Goal: Contribute content: Contribute content

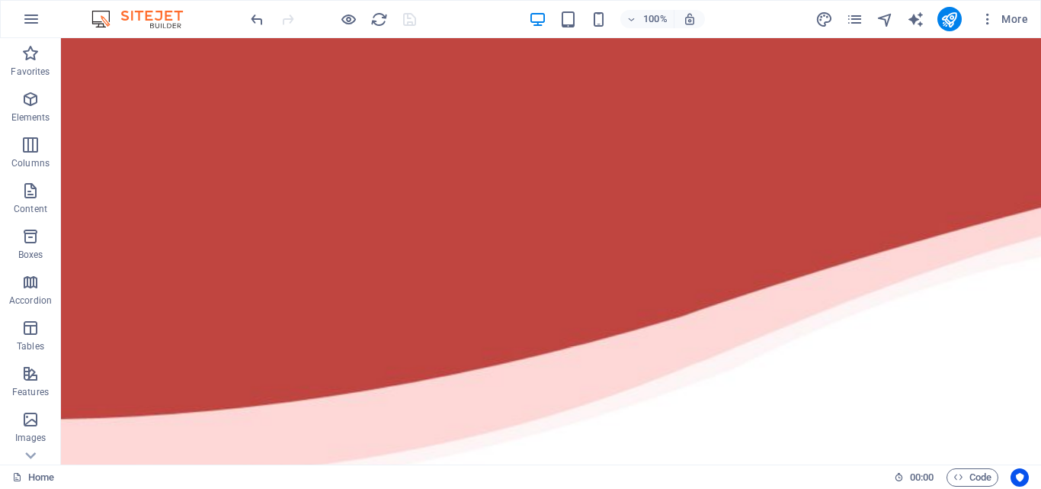
scroll to position [18, 0]
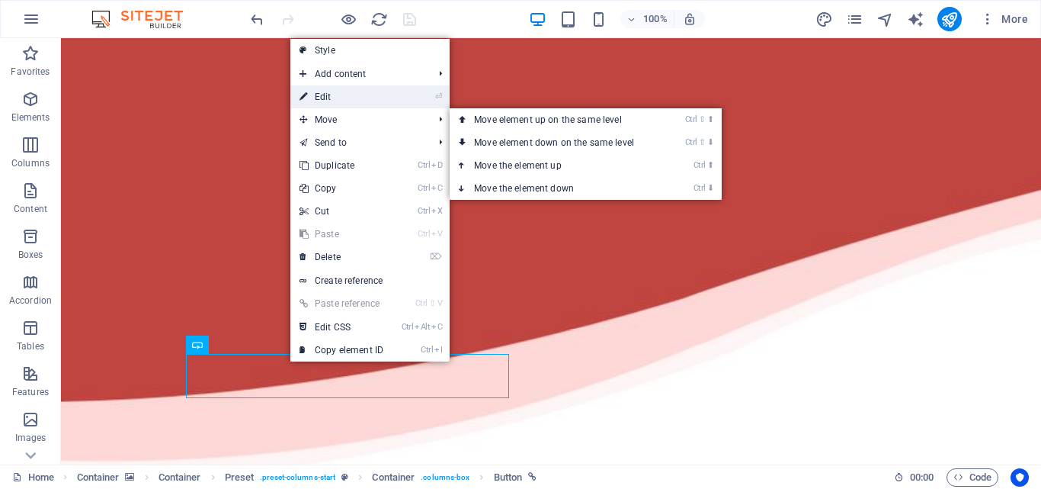
drag, startPoint x: 340, startPoint y: 97, endPoint x: 1, endPoint y: 69, distance: 340.3
click at [340, 97] on link "⏎ Edit" at bounding box center [341, 96] width 102 height 23
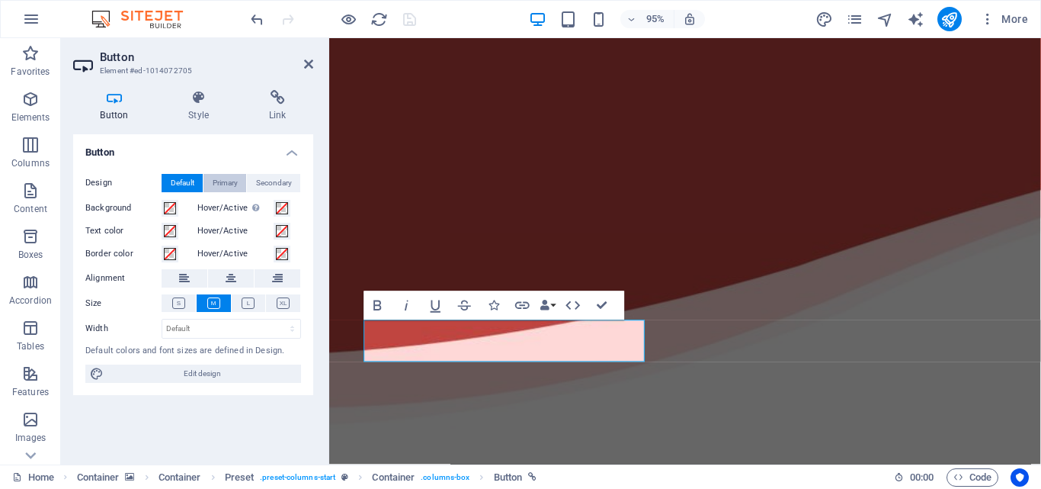
click at [233, 184] on span "Primary" at bounding box center [225, 183] width 25 height 18
click at [195, 104] on icon at bounding box center [199, 97] width 75 height 15
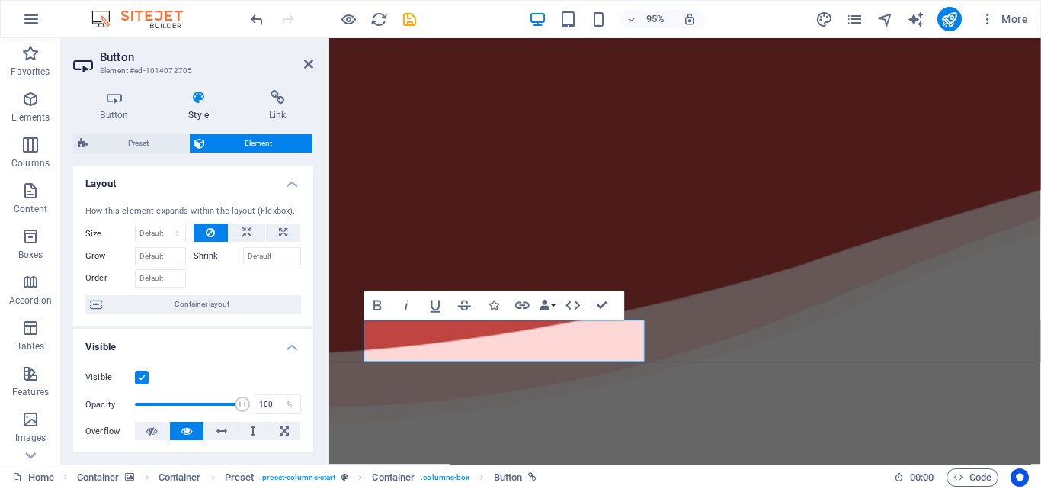
click at [308, 248] on div "How this element expands within the layout (Flexbox). Size Default auto px % 1/…" at bounding box center [193, 259] width 240 height 133
drag, startPoint x: 308, startPoint y: 247, endPoint x: 317, endPoint y: 261, distance: 16.5
click at [317, 261] on div "Button Style Link Button Design Default Primary Secondary Background Hover/Acti…" at bounding box center [193, 271] width 265 height 386
drag, startPoint x: 313, startPoint y: 260, endPoint x: 313, endPoint y: 286, distance: 25.9
click at [313, 286] on div "Button Style Link Button Design Default Primary Secondary Background Hover/Acti…" at bounding box center [193, 271] width 265 height 386
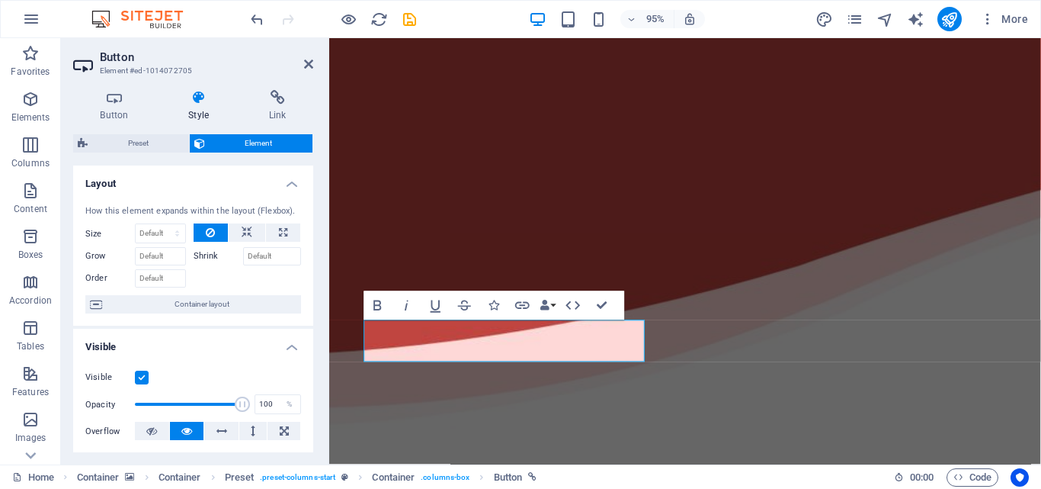
drag, startPoint x: 310, startPoint y: 281, endPoint x: 310, endPoint y: 303, distance: 22.1
click at [310, 303] on div "Layout How this element expands within the layout (Flexbox). Size Default auto …" at bounding box center [193, 308] width 240 height 287
click at [111, 111] on h4 "Button" at bounding box center [117, 106] width 88 height 32
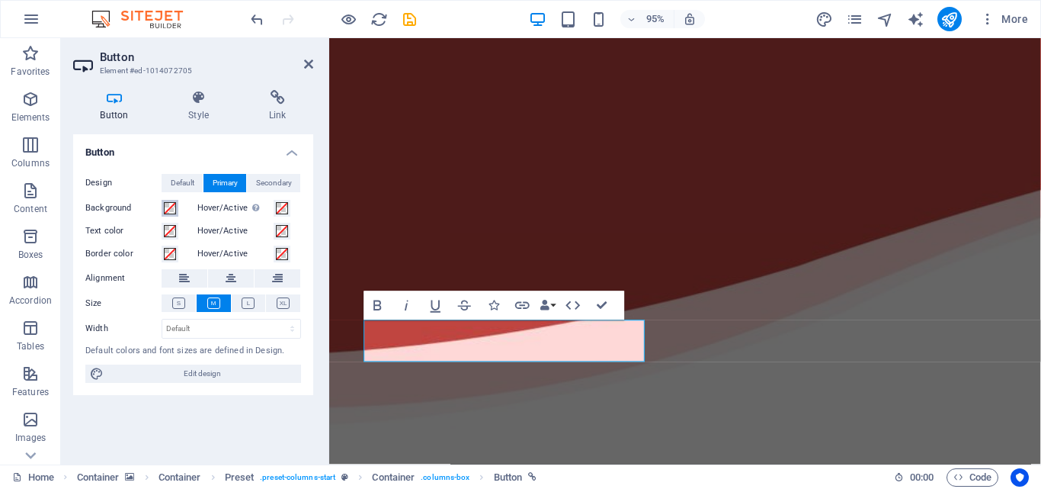
click at [168, 205] on span at bounding box center [170, 208] width 12 height 12
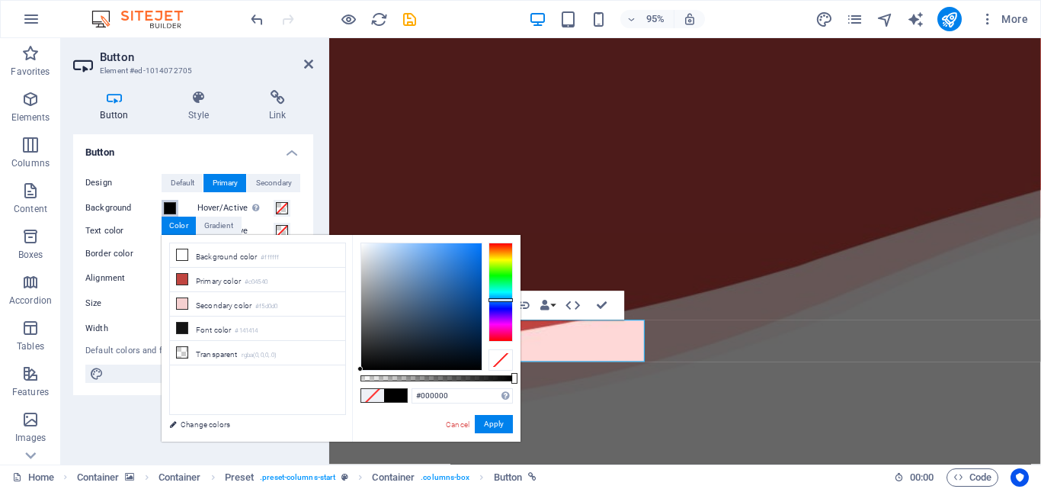
click at [505, 300] on div at bounding box center [501, 291] width 24 height 99
type input "#5997de"
click at [433, 258] on div at bounding box center [421, 306] width 120 height 127
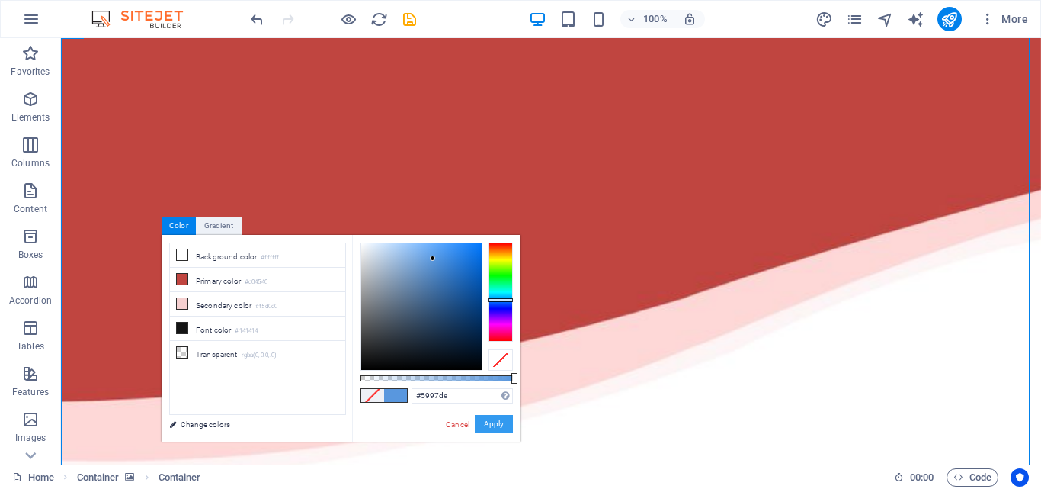
click at [499, 424] on button "Apply" at bounding box center [494, 424] width 38 height 18
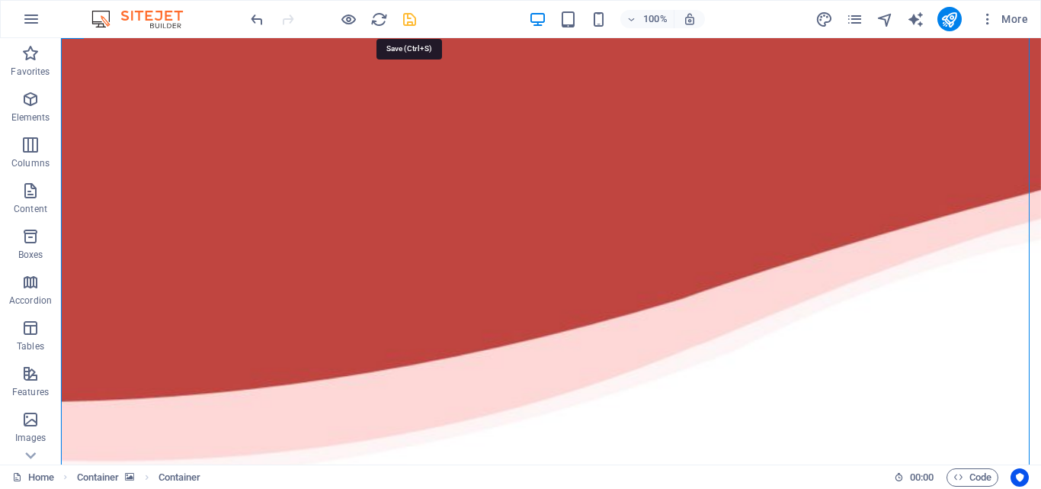
click at [414, 21] on icon "save" at bounding box center [410, 20] width 18 height 18
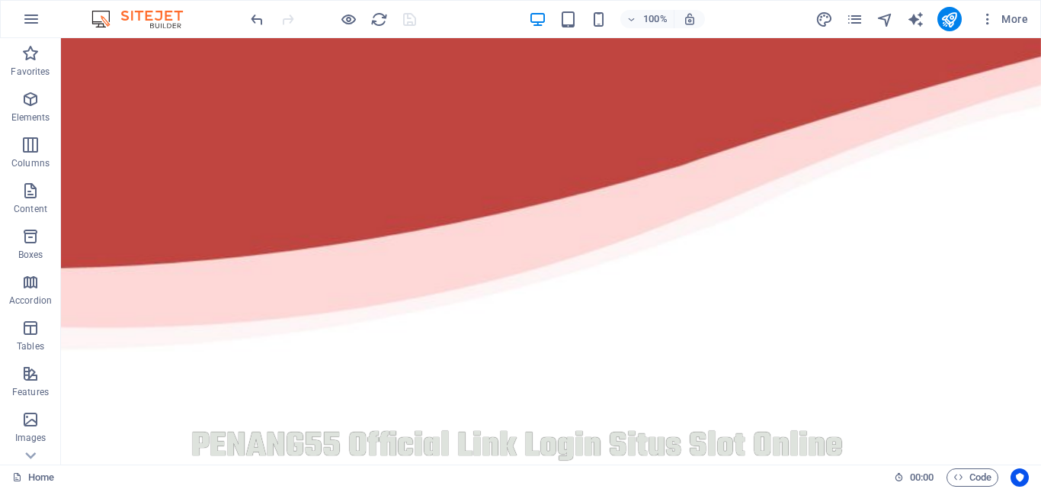
scroll to position [193, 0]
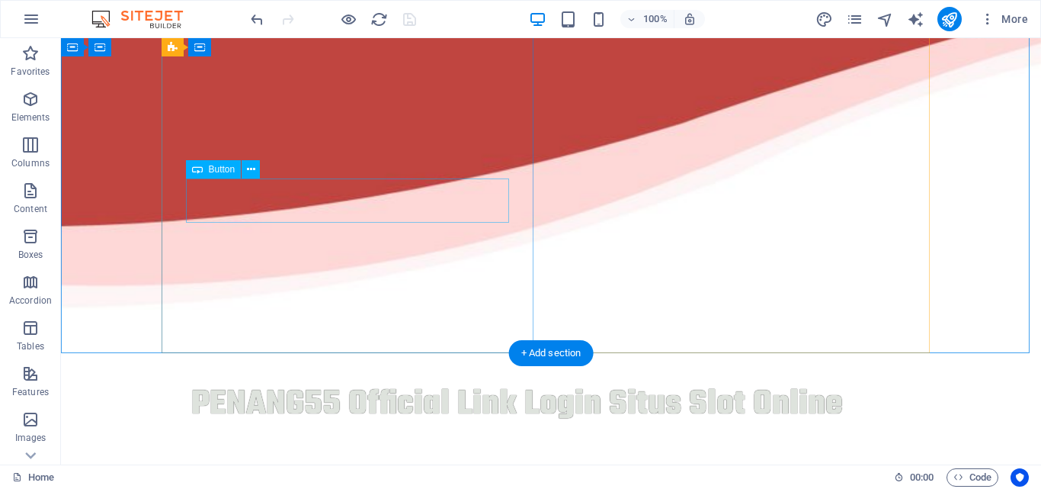
click at [307, 470] on div "Penang55 link" at bounding box center [551, 492] width 720 height 44
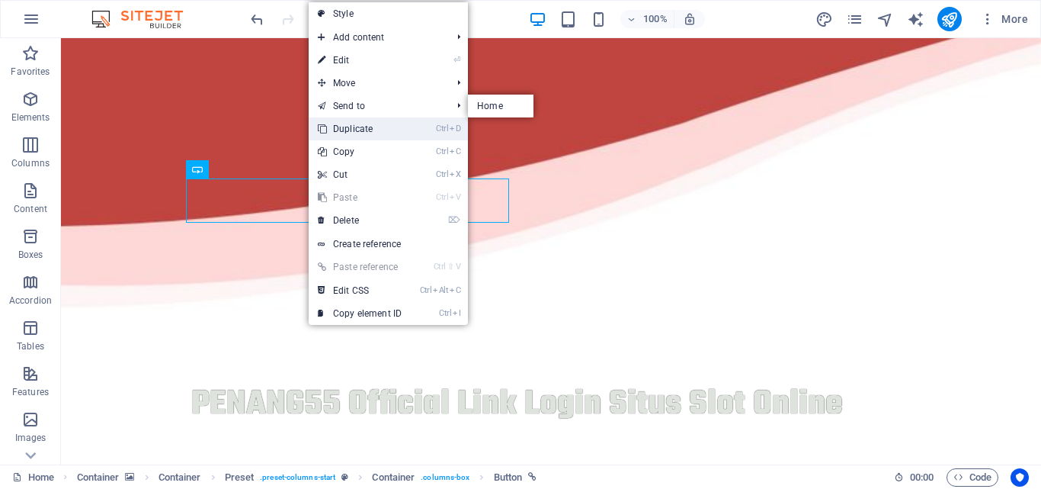
click at [345, 121] on link "Ctrl D Duplicate" at bounding box center [360, 128] width 102 height 23
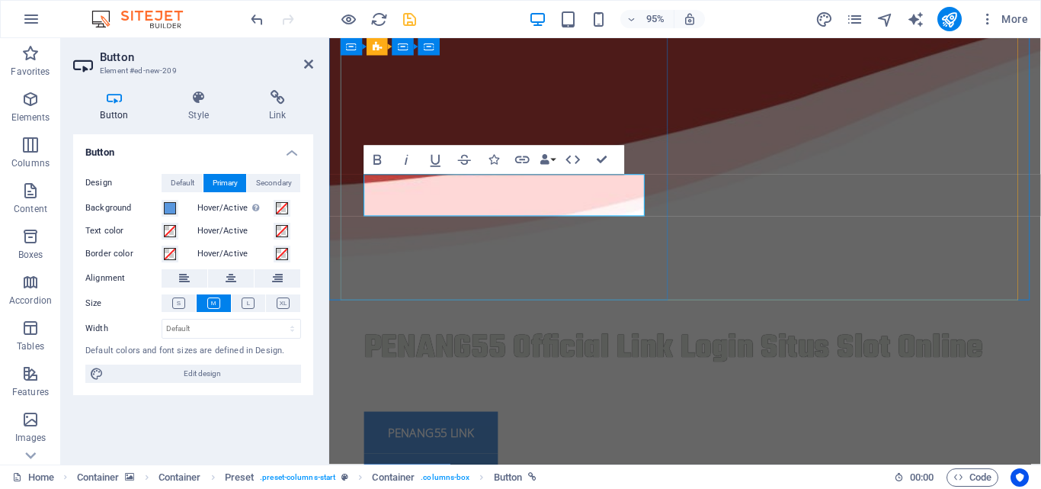
click at [447, 476] on link "Penang55 link" at bounding box center [436, 498] width 141 height 44
drag, startPoint x: 457, startPoint y: 200, endPoint x: 481, endPoint y: 200, distance: 24.4
click at [481, 476] on link "Penang55 link" at bounding box center [436, 498] width 141 height 44
click at [566, 314] on div "PENANG55 Official Link Login Situs Slot Online Penang55 link Penang55 login" at bounding box center [704, 429] width 725 height 230
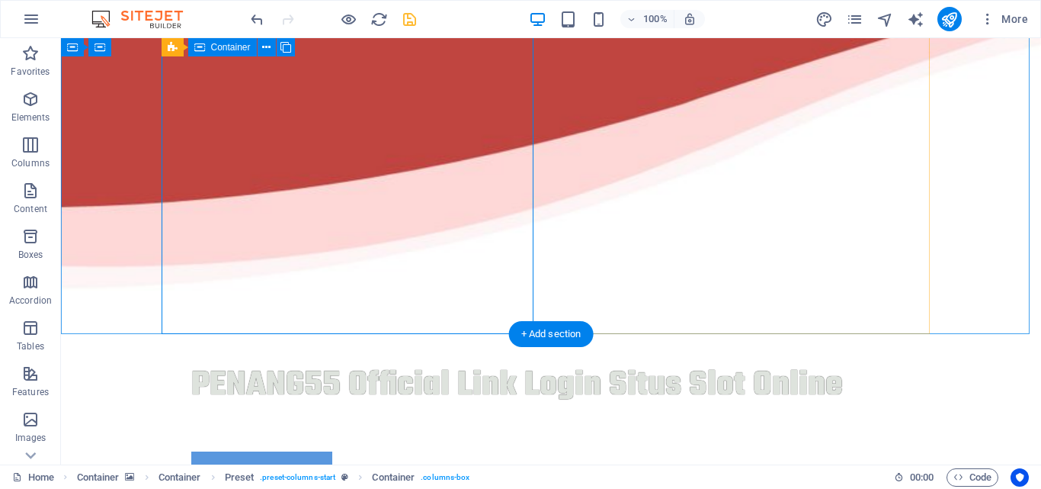
click at [354, 334] on div "PENANG55 Official Link Login Situs Slot Online Penang55 link Penang55 login" at bounding box center [551, 449] width 768 height 230
click at [321, 451] on div "Penang55 link" at bounding box center [551, 473] width 720 height 44
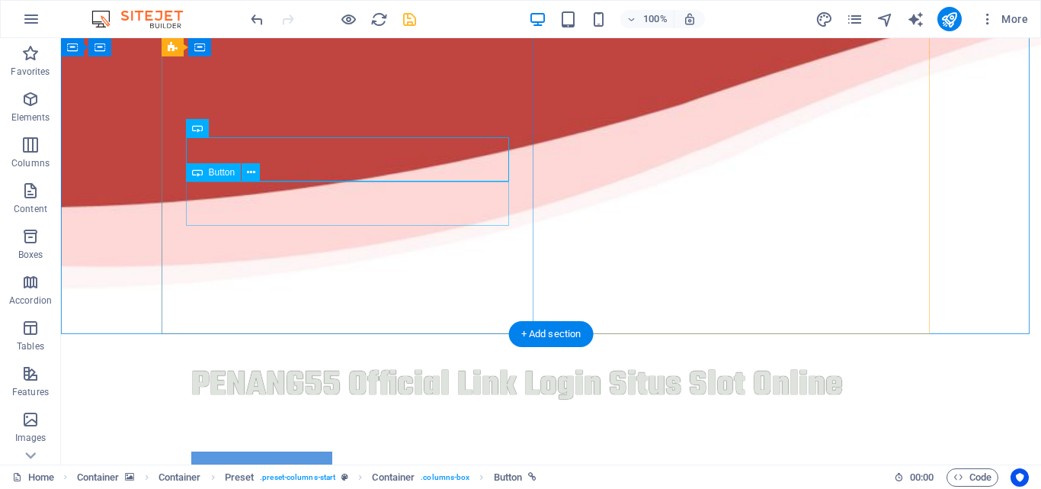
click at [287, 451] on div "Penang55 link" at bounding box center [551, 473] width 720 height 44
click at [312, 451] on div "Penang55 link" at bounding box center [551, 473] width 720 height 44
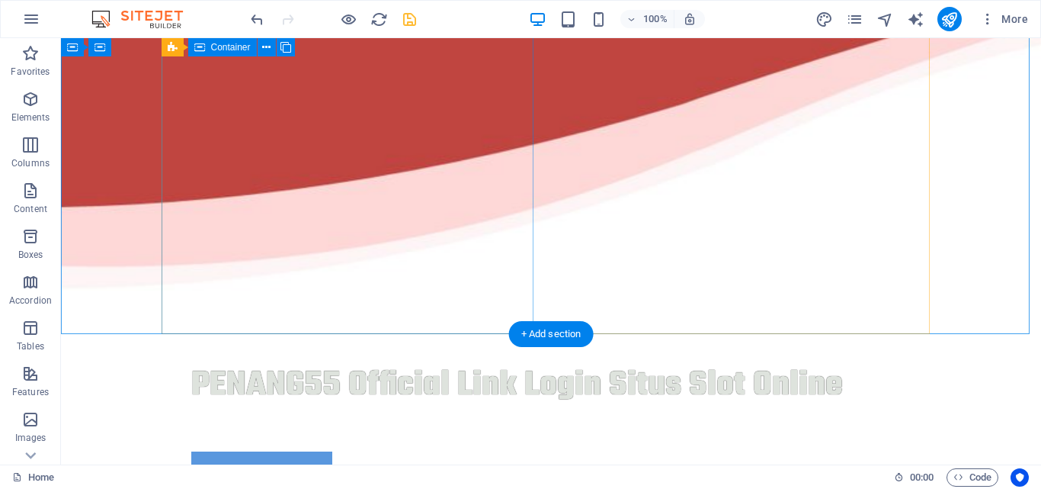
click at [260, 334] on div "PENANG55 Official Link Login Situs Slot Online Penang55 link" at bounding box center [551, 427] width 768 height 186
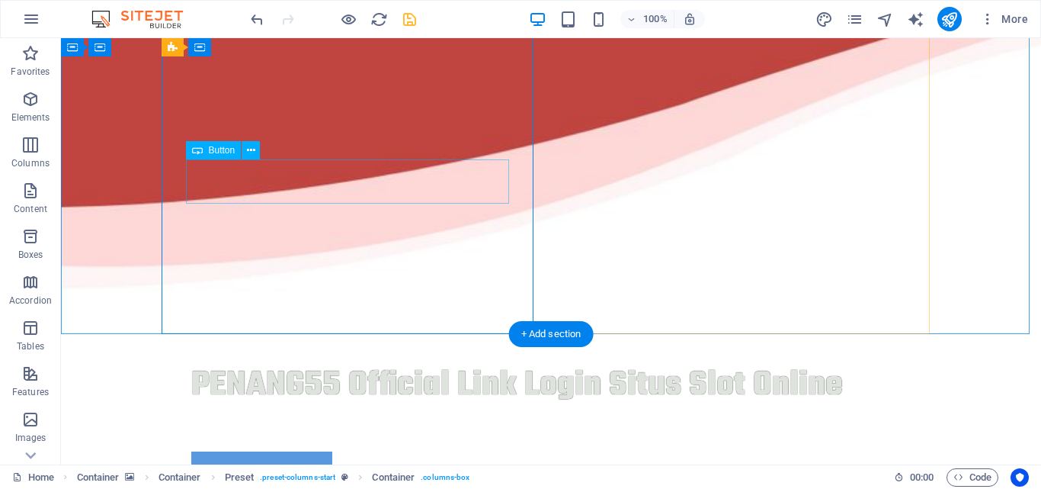
click at [306, 451] on div "Penang55 link" at bounding box center [551, 473] width 720 height 44
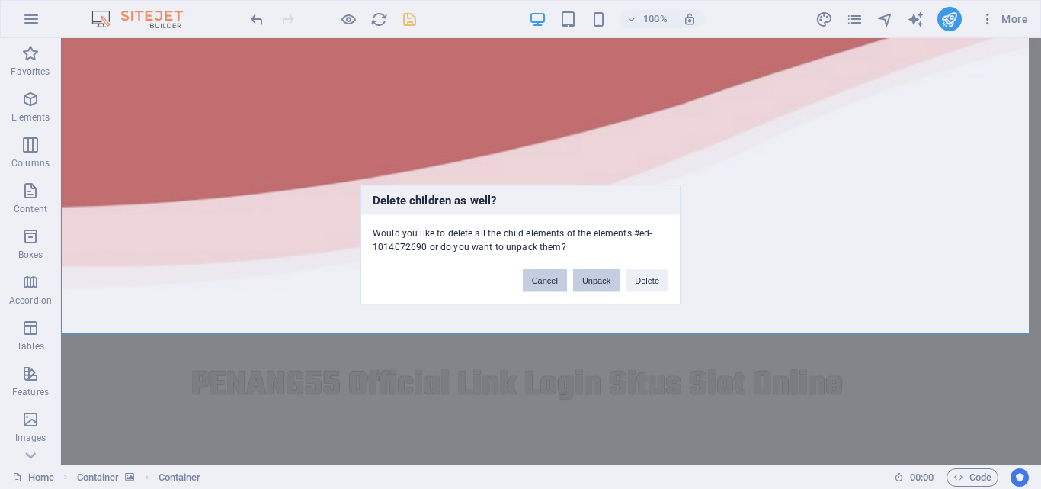
drag, startPoint x: 589, startPoint y: 283, endPoint x: 547, endPoint y: 284, distance: 42.0
click at [547, 285] on div "Cancel Unpack Delete" at bounding box center [596, 272] width 168 height 39
click at [547, 284] on button "Cancel" at bounding box center [545, 279] width 44 height 23
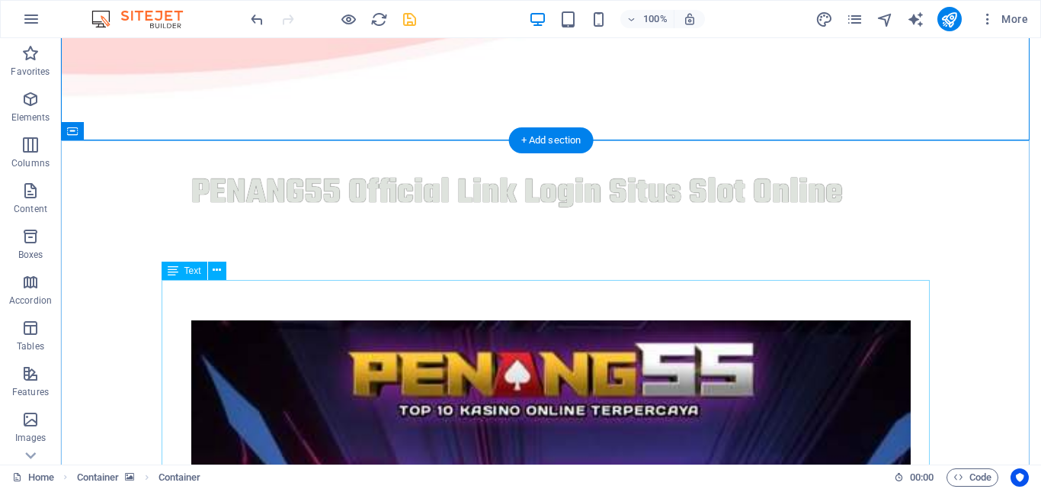
scroll to position [406, 0]
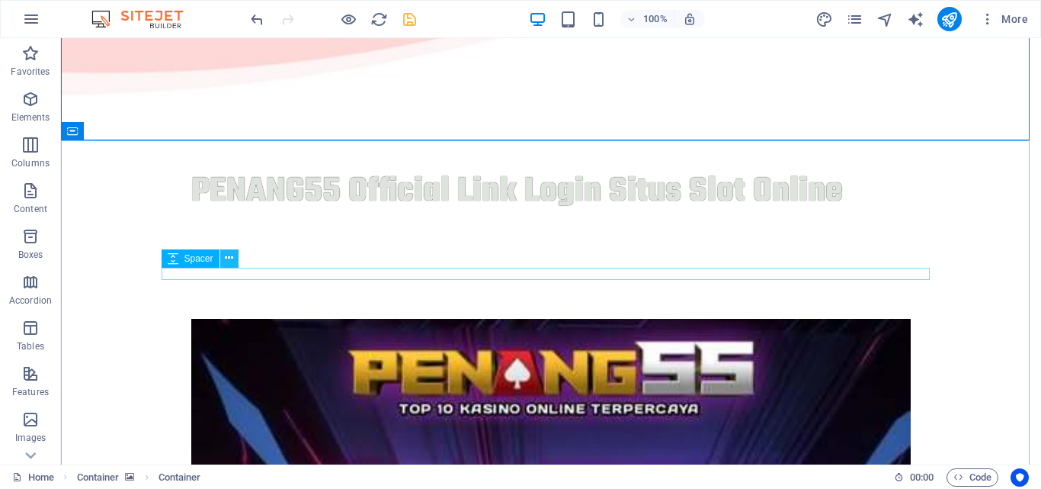
click at [228, 258] on icon at bounding box center [229, 258] width 8 height 16
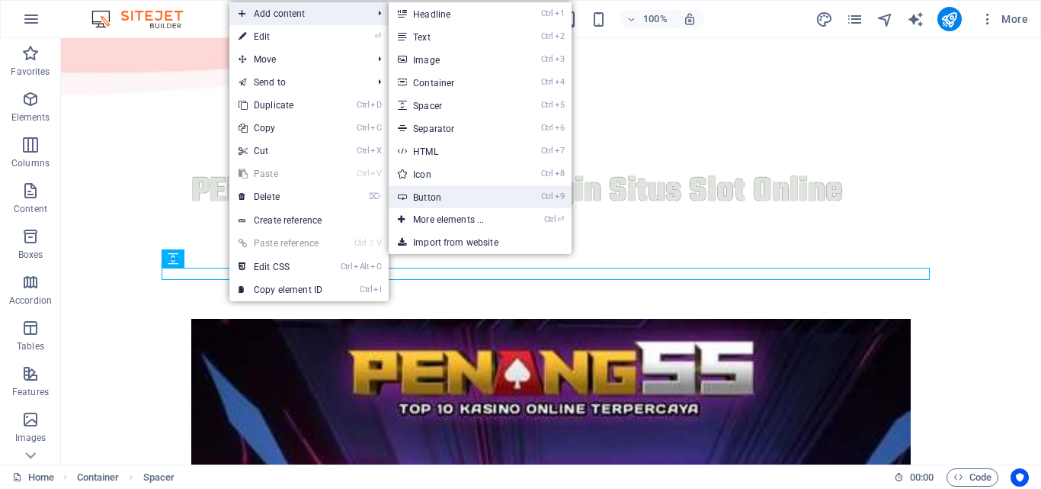
click at [431, 190] on link "Ctrl 9 Button" at bounding box center [452, 196] width 126 height 23
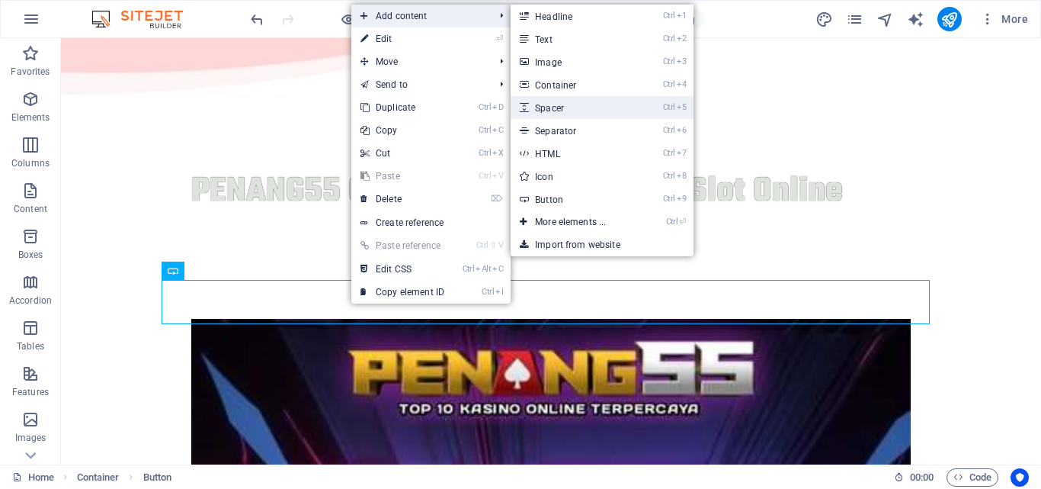
click at [551, 103] on link "Ctrl 5 Spacer" at bounding box center [574, 107] width 126 height 23
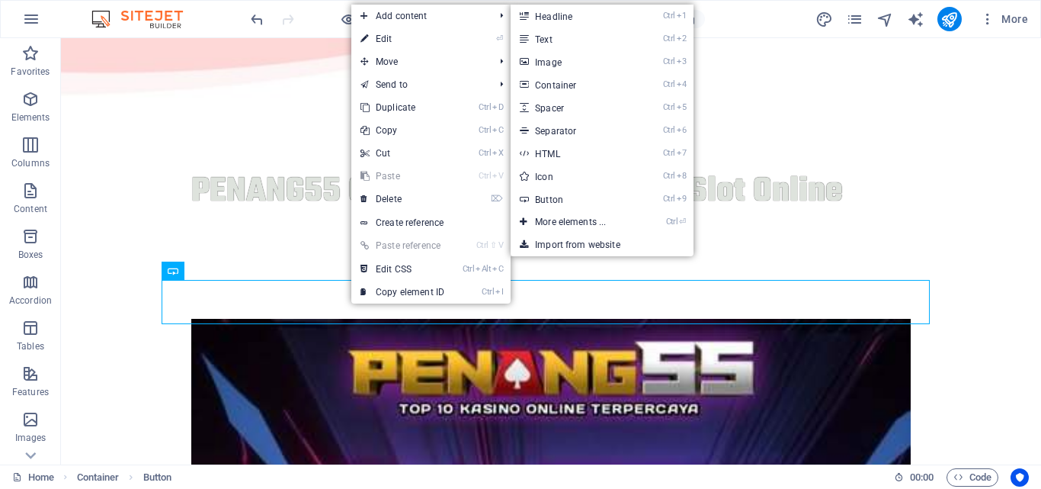
select select "px"
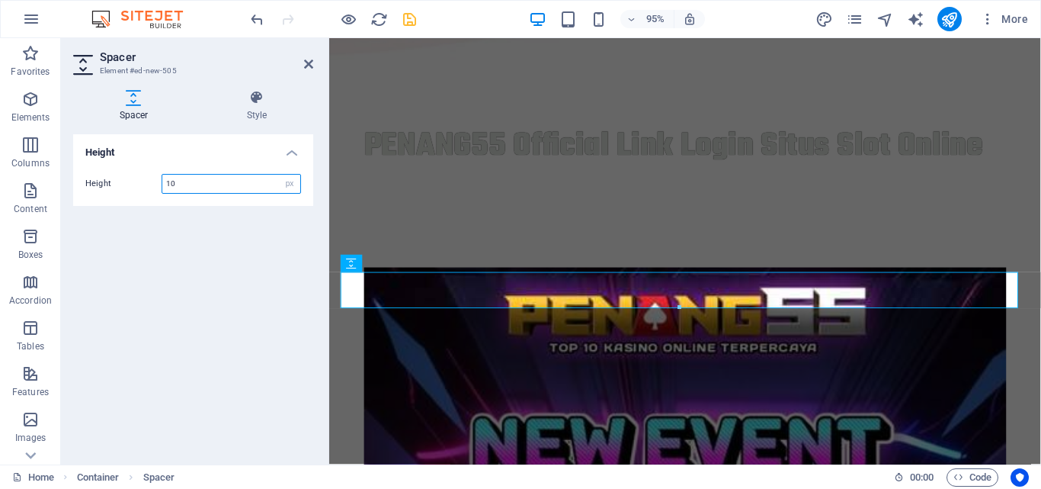
type input "10"
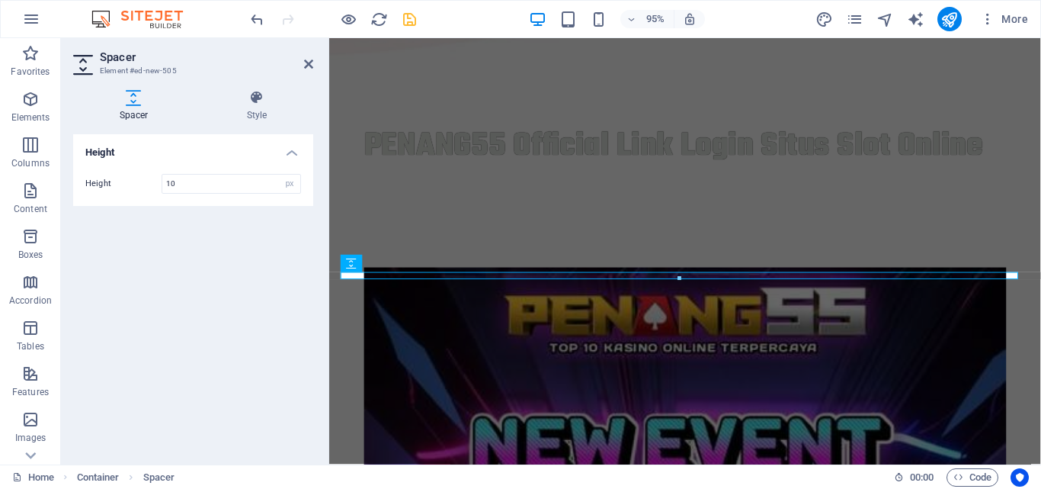
click at [499, 280] on div at bounding box center [680, 279] width 676 height 5
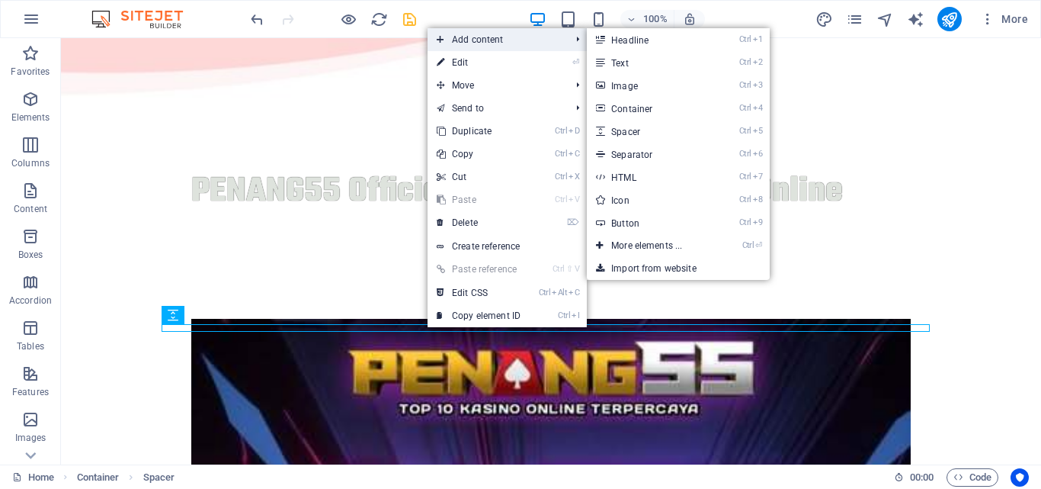
click at [470, 48] on span "Add content" at bounding box center [496, 39] width 136 height 23
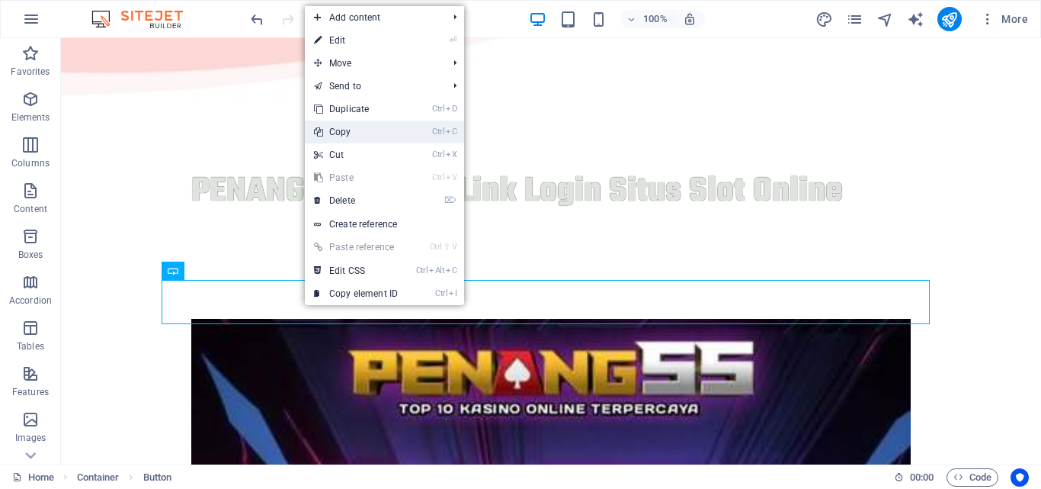
click at [340, 133] on link "Ctrl C Copy" at bounding box center [356, 131] width 102 height 23
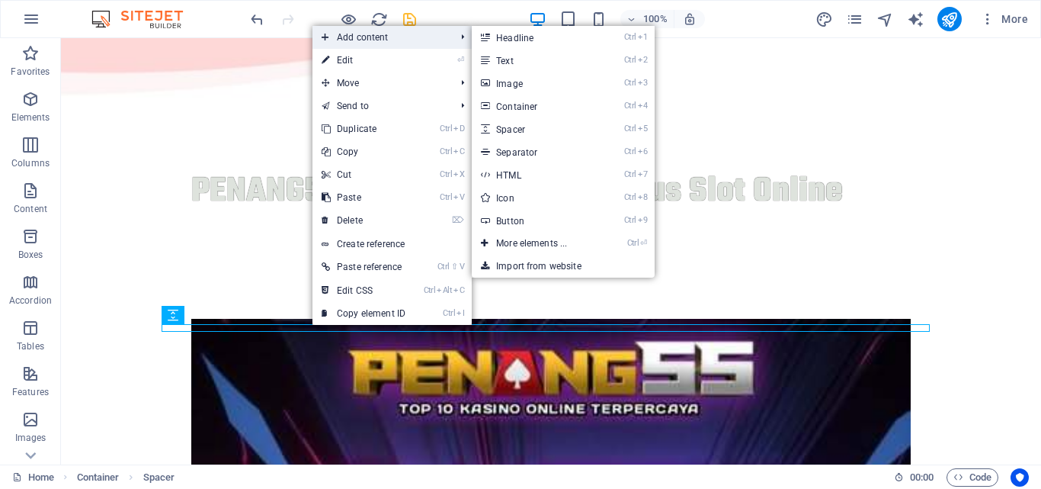
click at [348, 31] on span "Add content" at bounding box center [381, 37] width 136 height 23
click at [507, 211] on link "Ctrl 9 Button" at bounding box center [535, 220] width 126 height 23
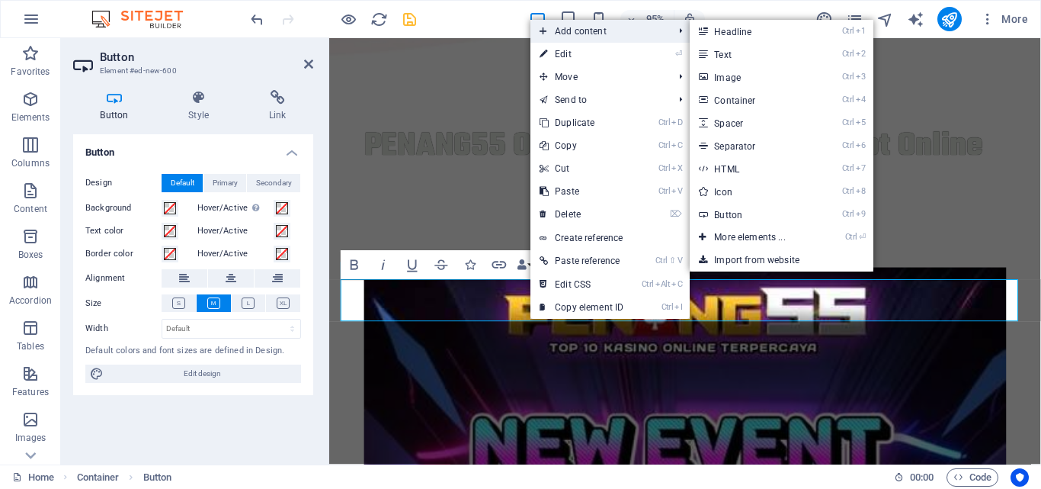
click at [585, 30] on span "Add content" at bounding box center [599, 31] width 136 height 23
click at [721, 126] on link "Ctrl 5 Spacer" at bounding box center [753, 122] width 126 height 23
select select "px"
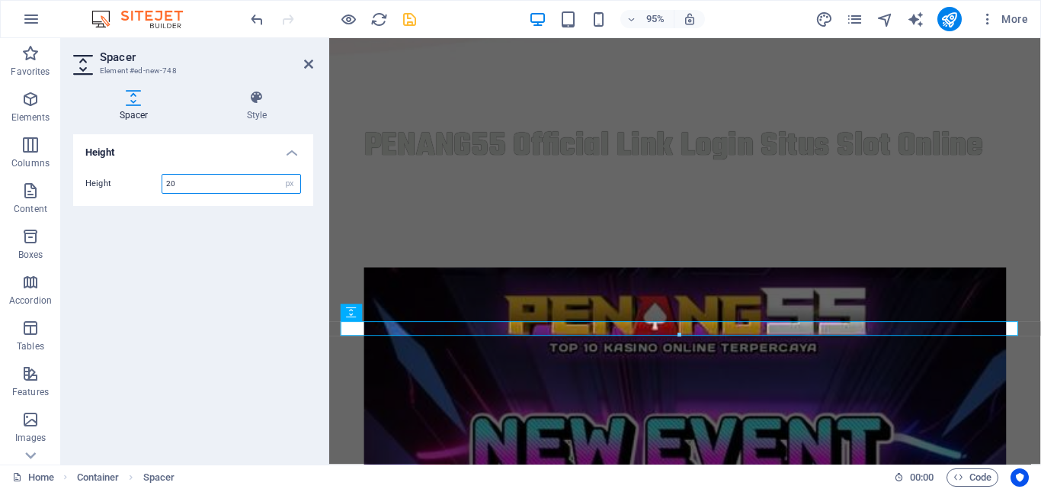
type input "2"
type input "10"
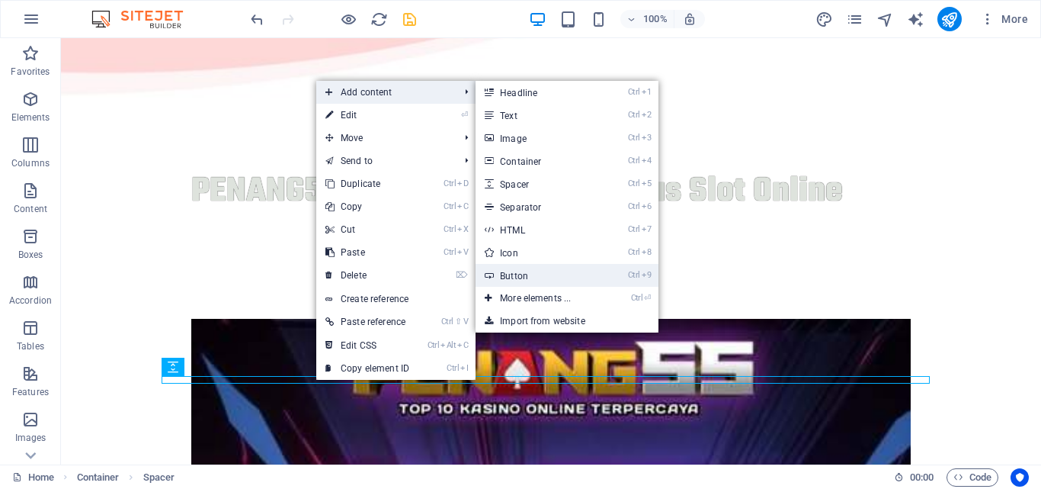
click at [498, 274] on link "Ctrl 9 Button" at bounding box center [539, 275] width 126 height 23
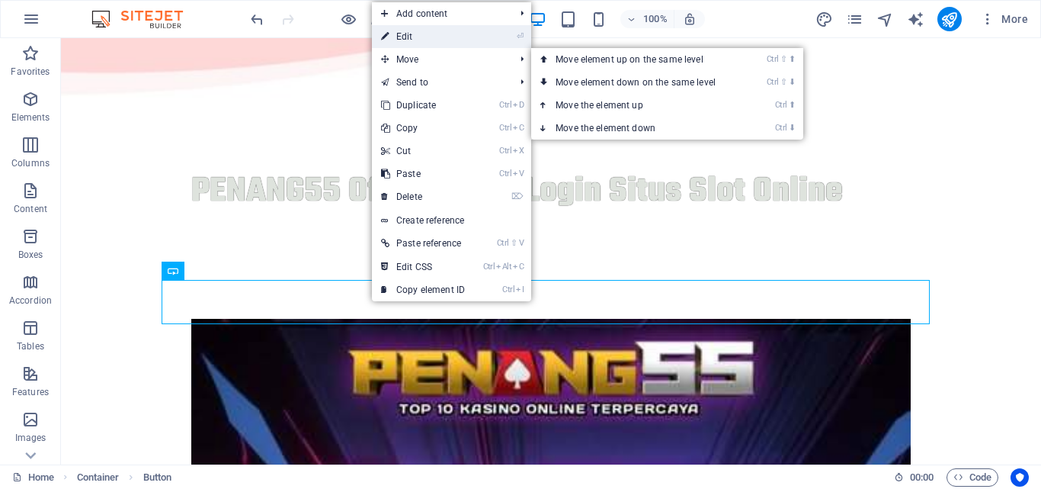
click at [410, 31] on link "⏎ Edit" at bounding box center [423, 36] width 102 height 23
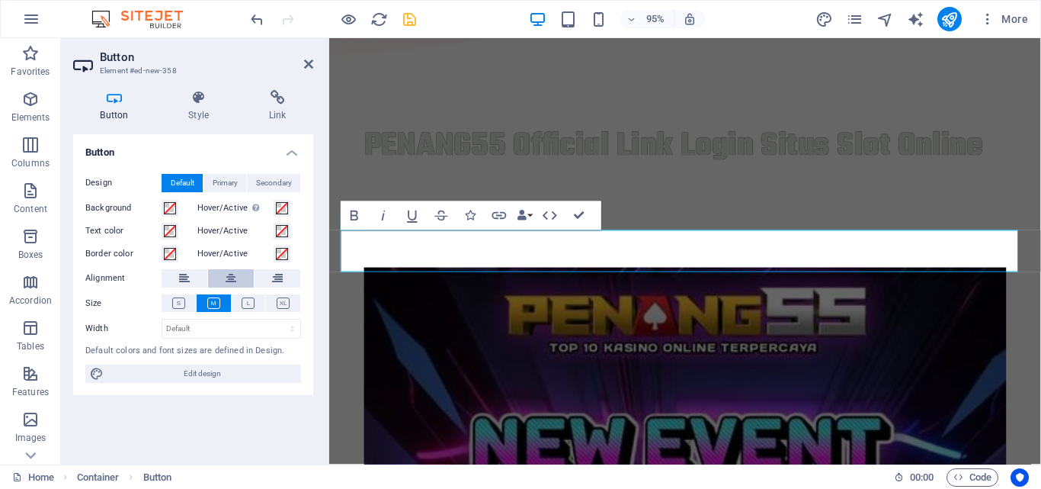
click at [226, 276] on icon at bounding box center [231, 278] width 11 height 18
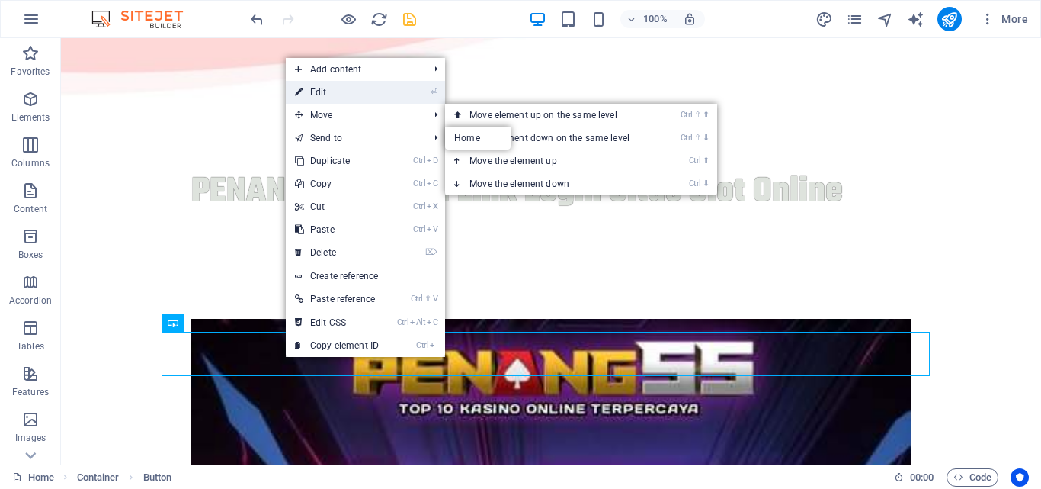
click at [323, 87] on link "⏎ Edit" at bounding box center [337, 92] width 102 height 23
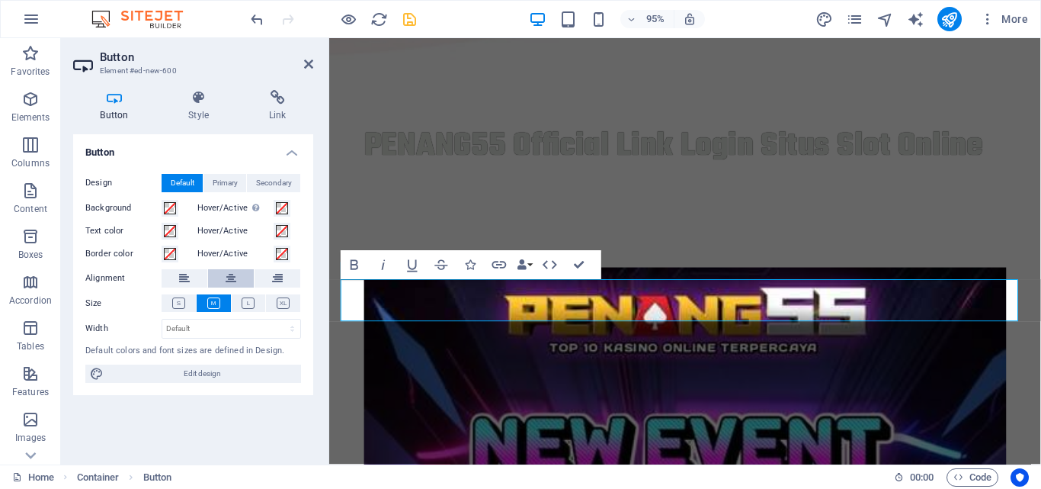
click at [231, 283] on icon at bounding box center [231, 278] width 11 height 18
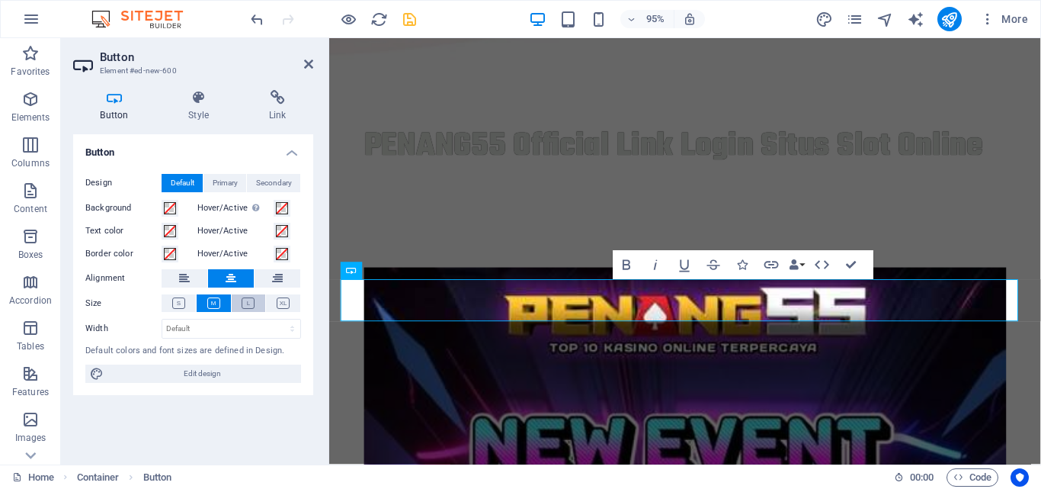
click at [249, 306] on icon at bounding box center [248, 302] width 13 height 11
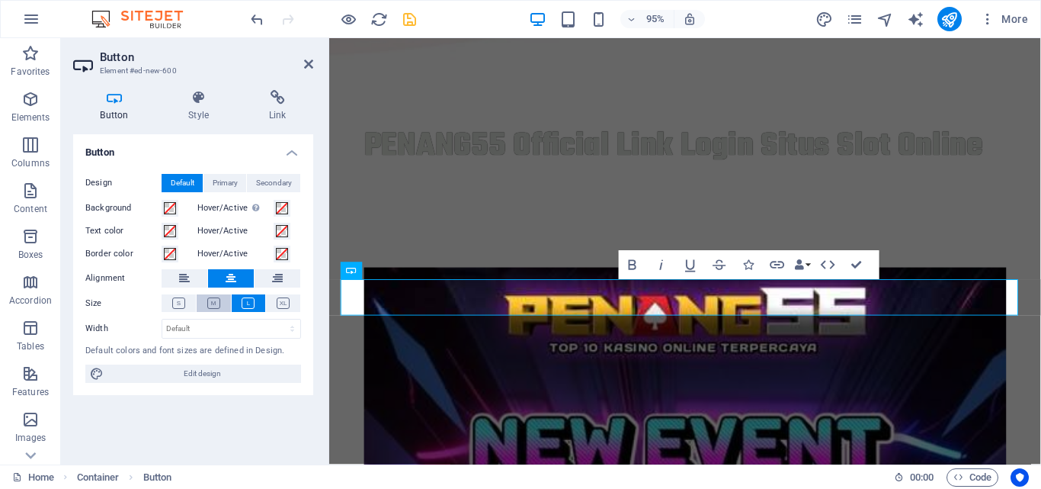
click at [215, 296] on button at bounding box center [214, 303] width 34 height 18
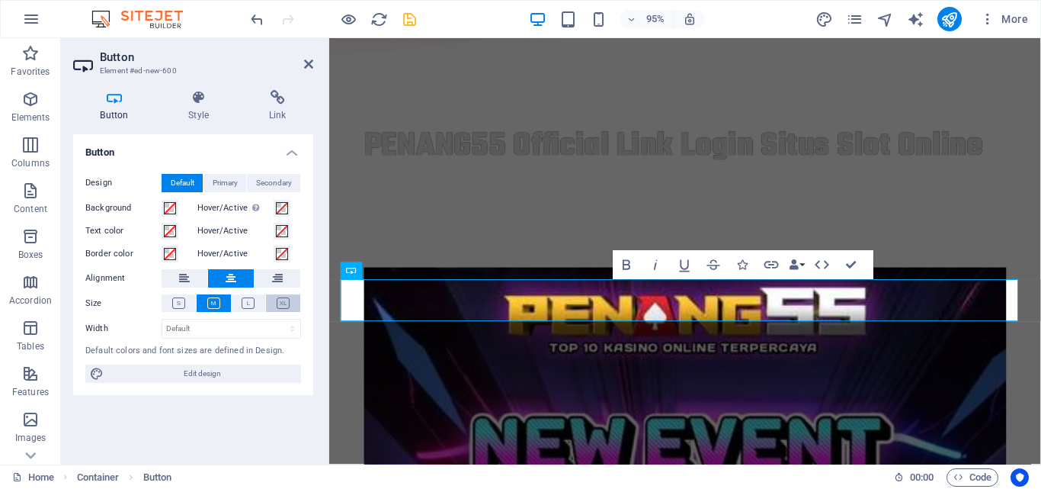
click at [281, 306] on icon at bounding box center [283, 302] width 13 height 11
click at [220, 303] on button at bounding box center [214, 303] width 34 height 18
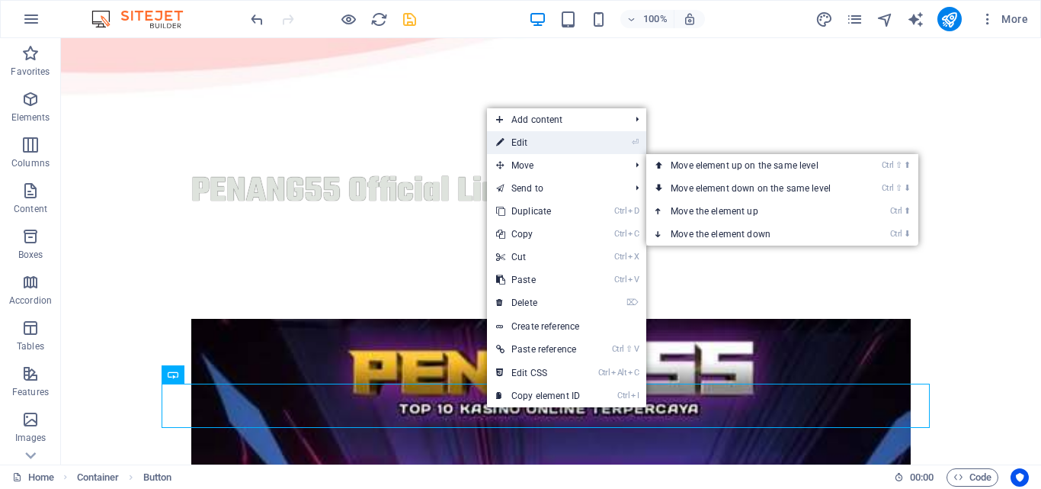
click at [524, 141] on link "⏎ Edit" at bounding box center [538, 142] width 102 height 23
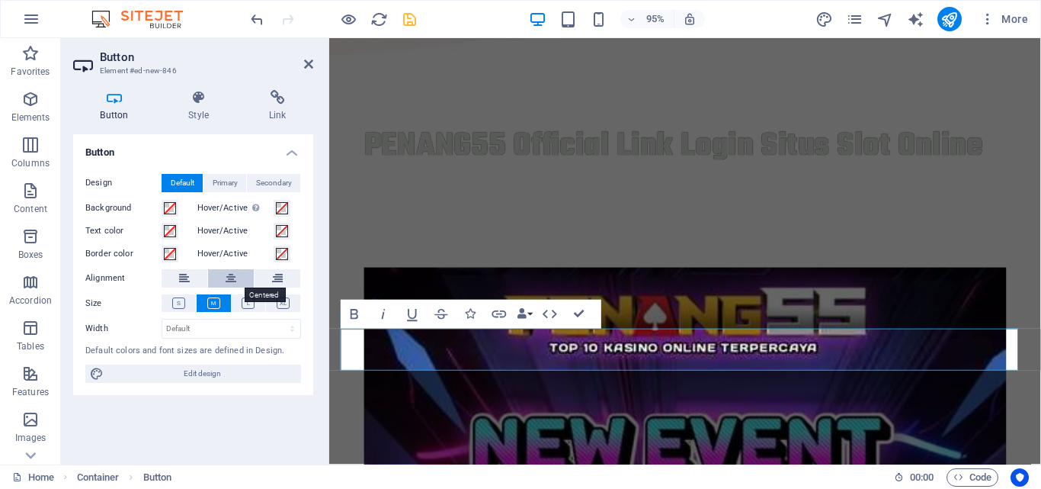
click at [226, 279] on icon at bounding box center [231, 278] width 11 height 18
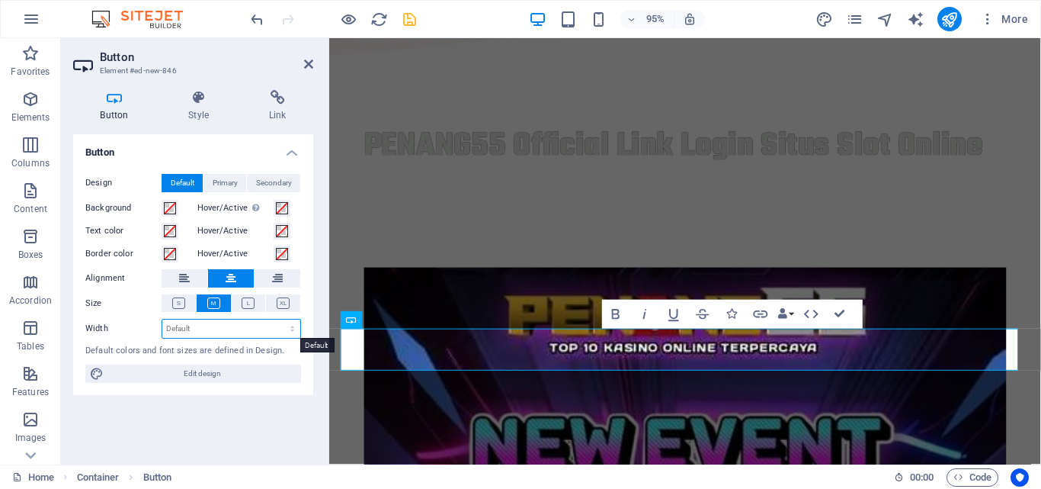
click at [216, 332] on select "Default px rem % em vh vw" at bounding box center [231, 328] width 138 height 18
select select "px"
click at [279, 319] on select "Default px rem % em vh vw" at bounding box center [231, 328] width 138 height 18
type input "215"
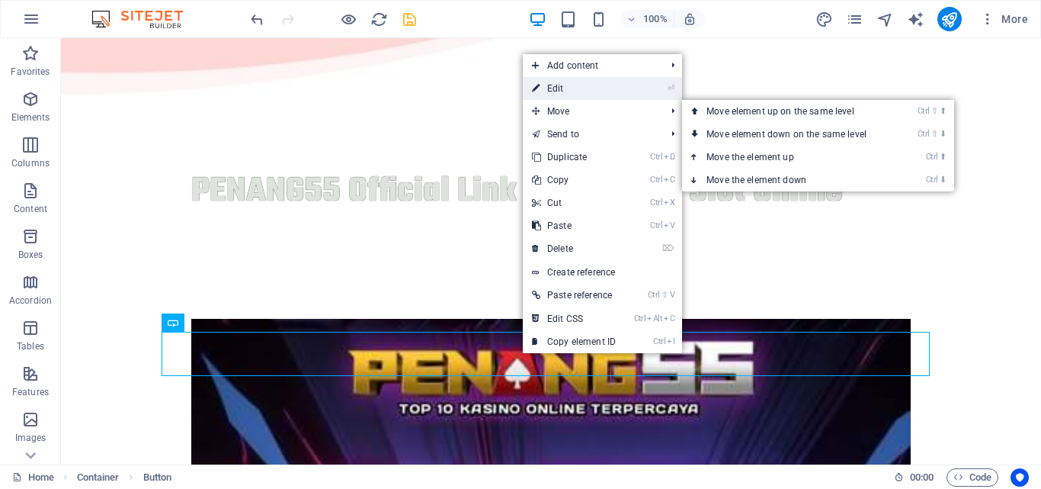
click at [573, 92] on link "⏎ Edit" at bounding box center [574, 88] width 102 height 23
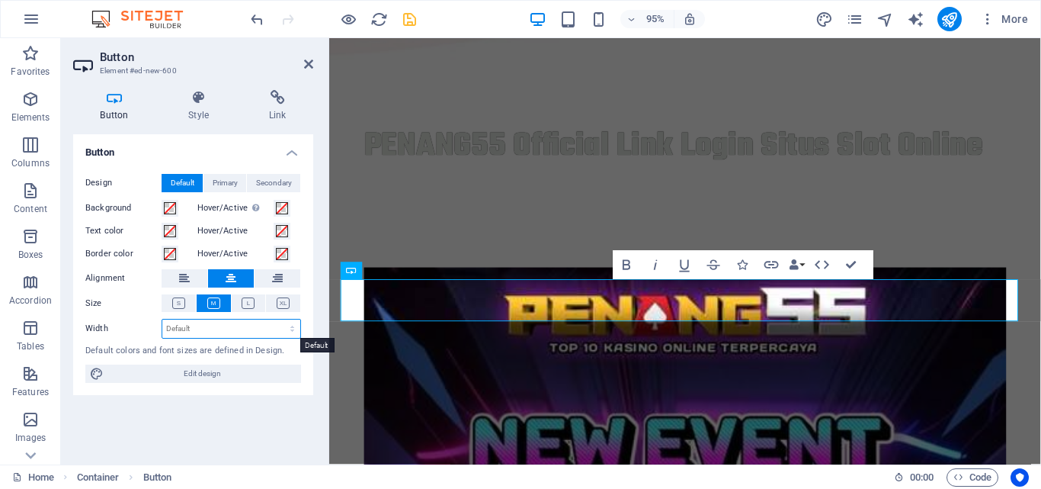
click at [195, 327] on select "Default px rem % em vh vw" at bounding box center [231, 328] width 138 height 18
select select "px"
click at [279, 319] on select "Default px rem % em vh vw" at bounding box center [231, 328] width 138 height 18
type input "250"
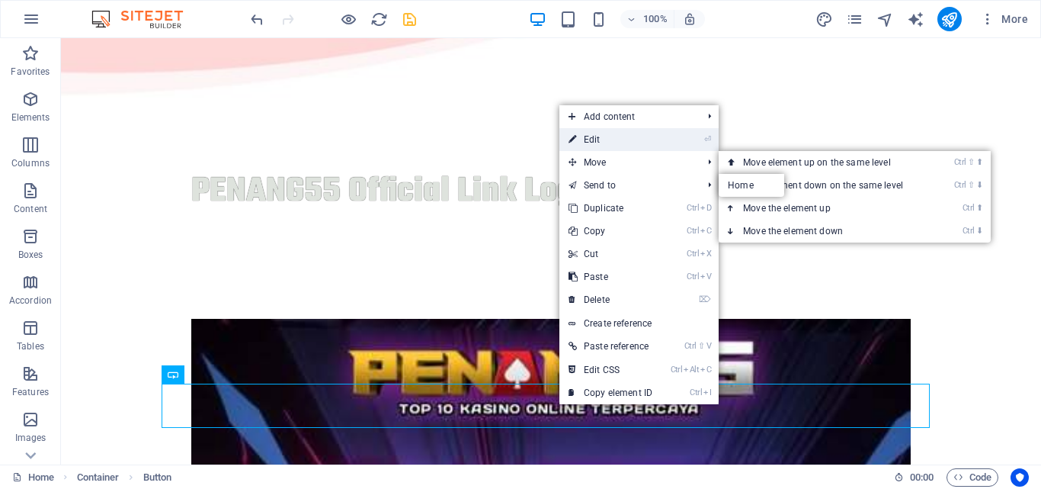
click at [593, 133] on link "⏎ Edit" at bounding box center [611, 139] width 102 height 23
select select "px"
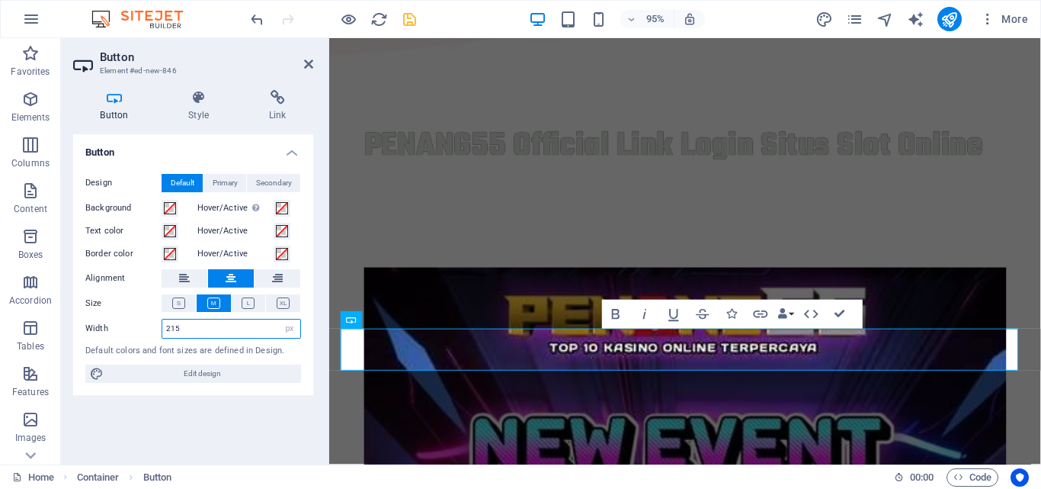
click at [207, 320] on input "215" at bounding box center [231, 328] width 138 height 18
drag, startPoint x: 207, startPoint y: 327, endPoint x: 159, endPoint y: 329, distance: 48.8
click at [159, 329] on div "Width 215 Default px rem % em vh vw" at bounding box center [193, 329] width 216 height 20
type input "250"
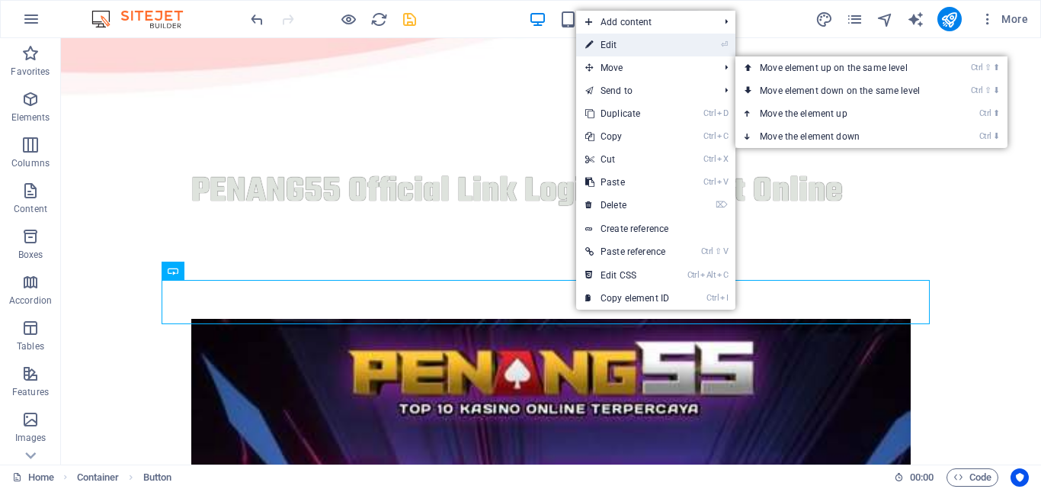
click at [621, 50] on link "⏎ Edit" at bounding box center [627, 45] width 102 height 23
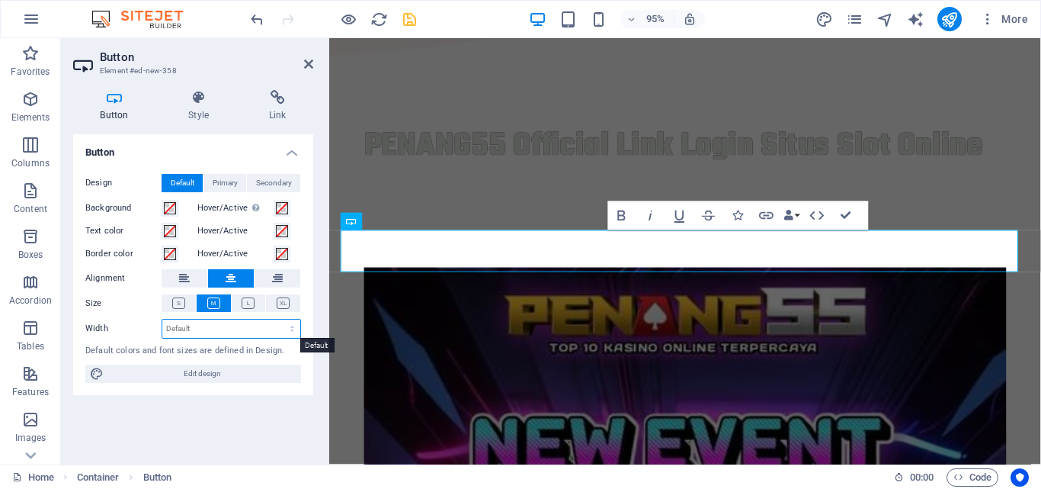
click at [222, 322] on select "Default px rem % em vh vw" at bounding box center [231, 328] width 138 height 18
select select "px"
click at [279, 319] on select "Default px rem % em vh vw" at bounding box center [231, 328] width 138 height 18
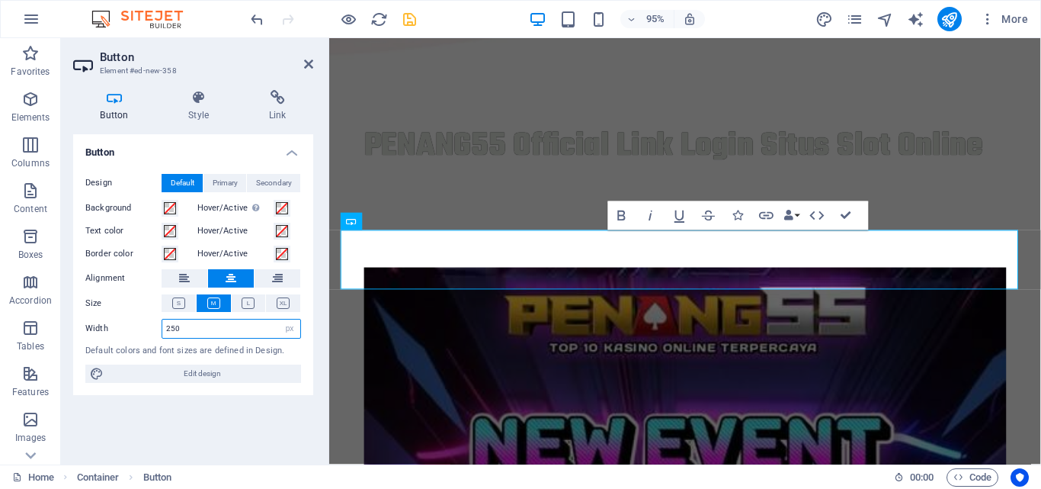
type input "250"
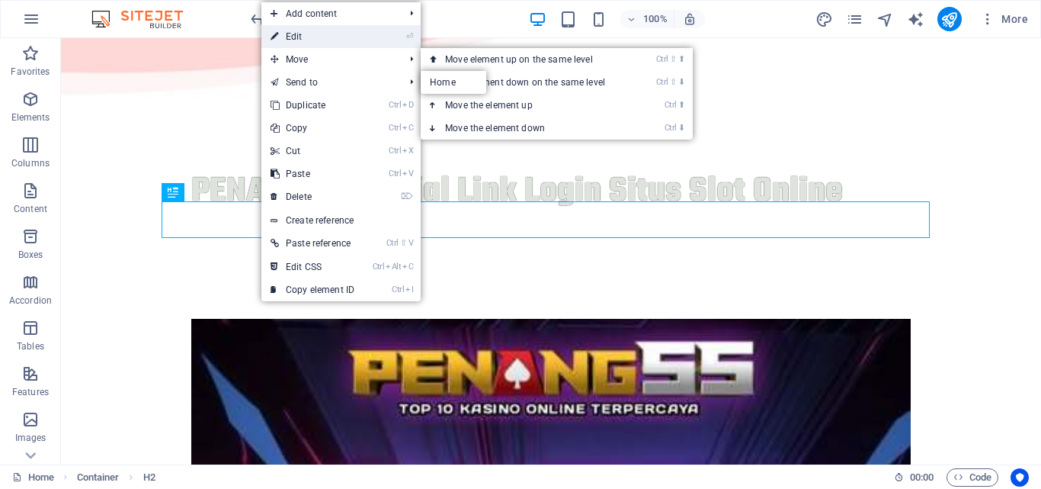
click at [315, 35] on link "⏎ Edit" at bounding box center [312, 36] width 102 height 23
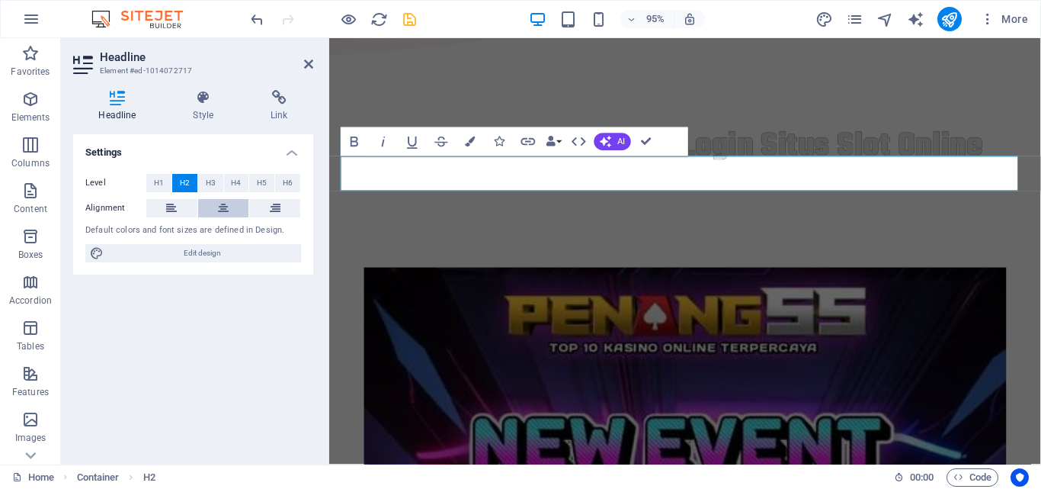
click at [224, 204] on icon at bounding box center [223, 208] width 11 height 18
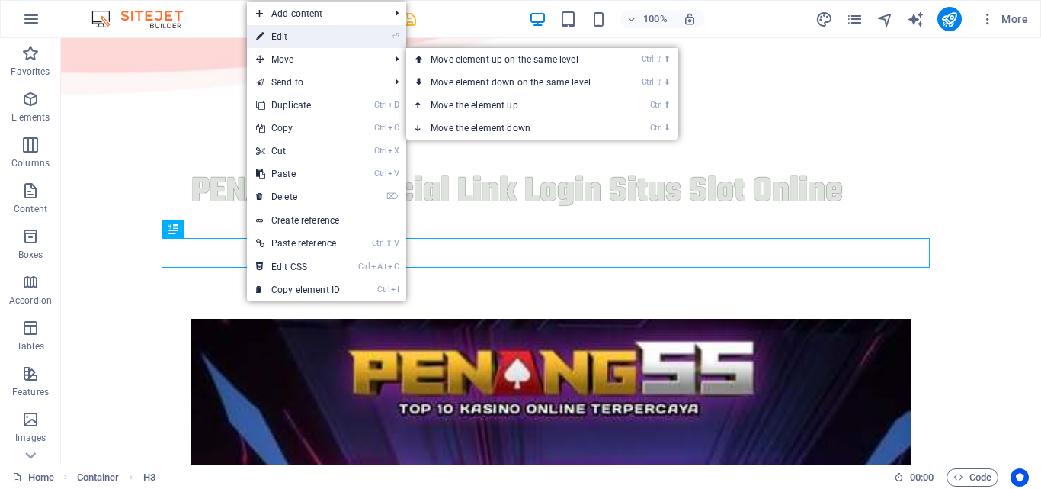
click at [281, 37] on link "⏎ Edit" at bounding box center [298, 36] width 102 height 23
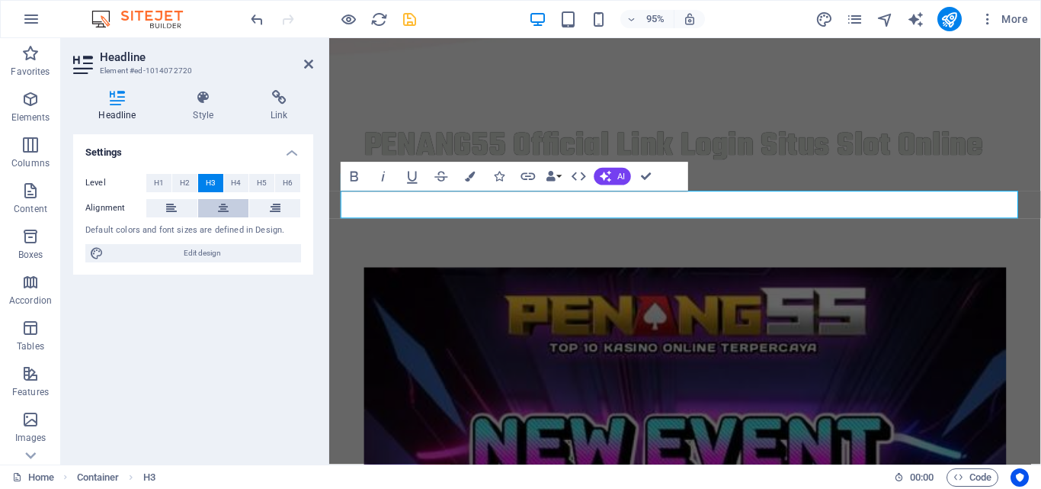
click at [226, 211] on icon at bounding box center [223, 208] width 11 height 18
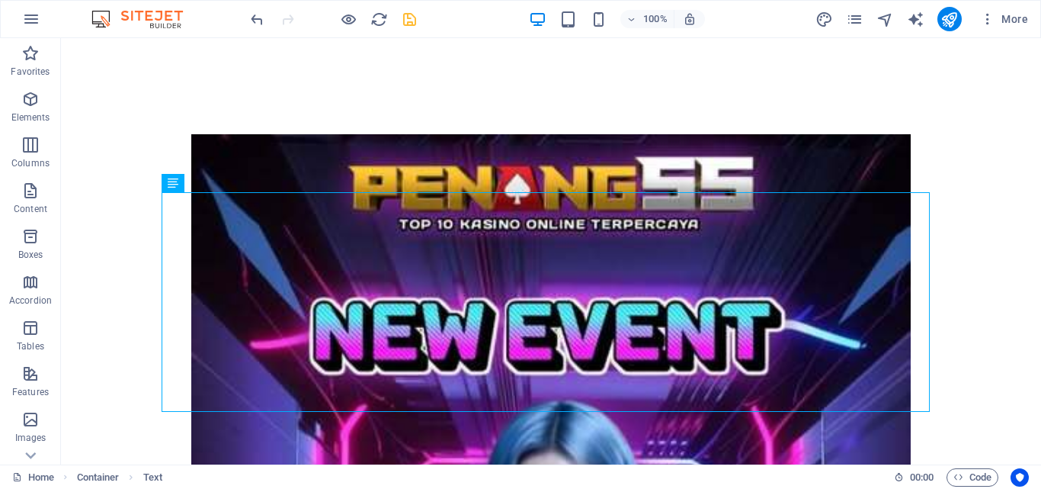
scroll to position [649, 0]
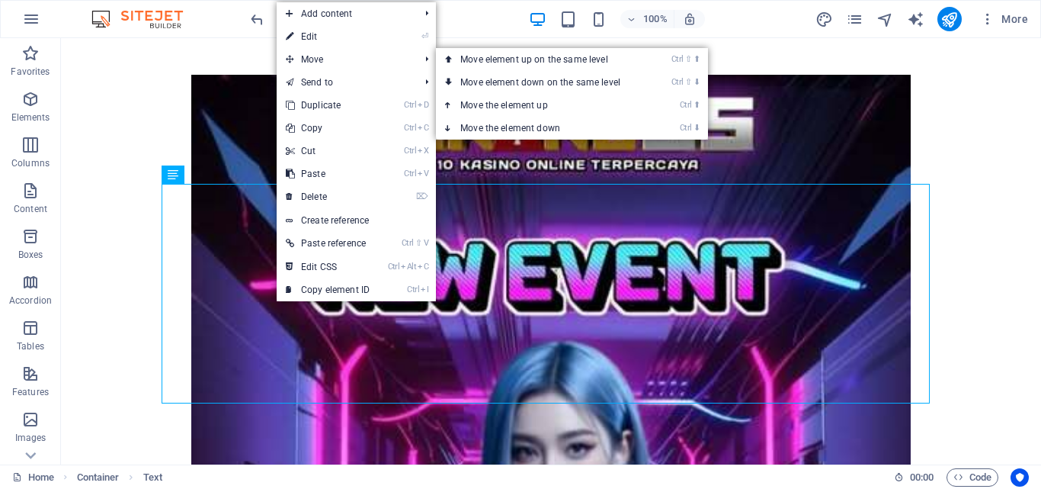
click at [303, 40] on link "⏎ Edit" at bounding box center [328, 36] width 102 height 23
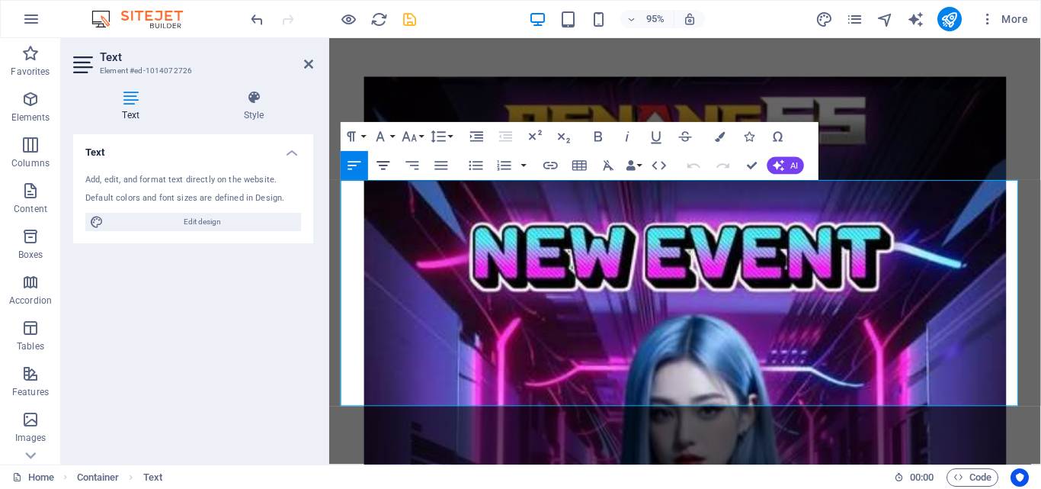
click at [391, 165] on icon "button" at bounding box center [384, 166] width 18 height 18
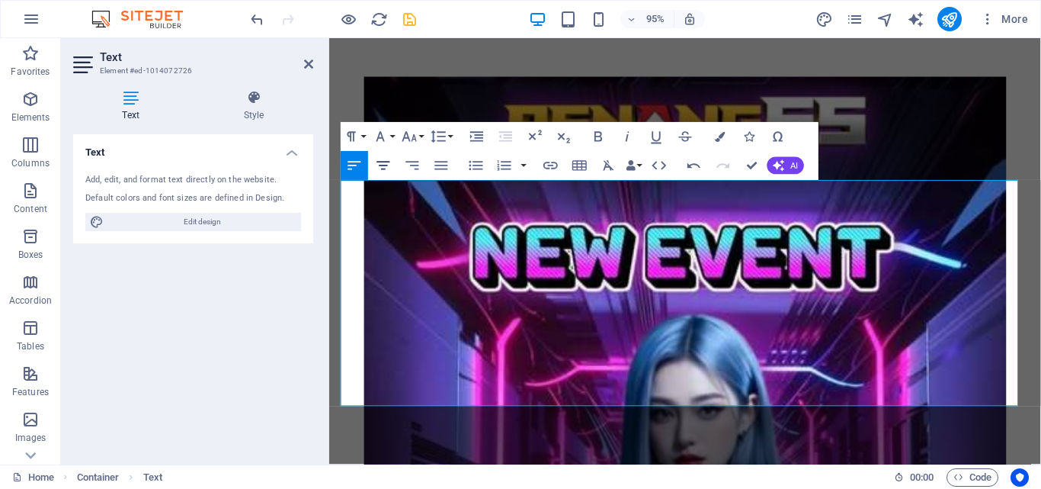
click at [382, 166] on icon "button" at bounding box center [383, 166] width 13 height 8
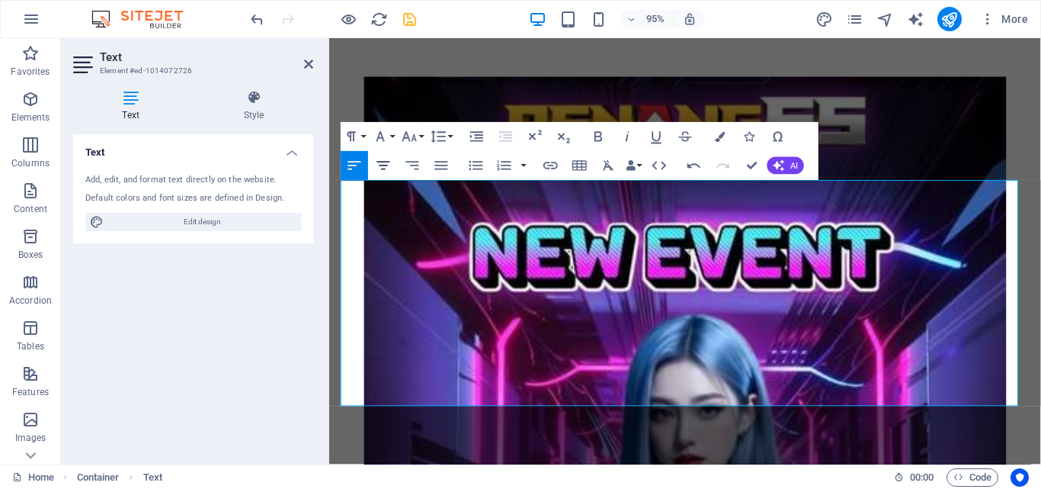
click at [389, 163] on icon "button" at bounding box center [384, 166] width 18 height 18
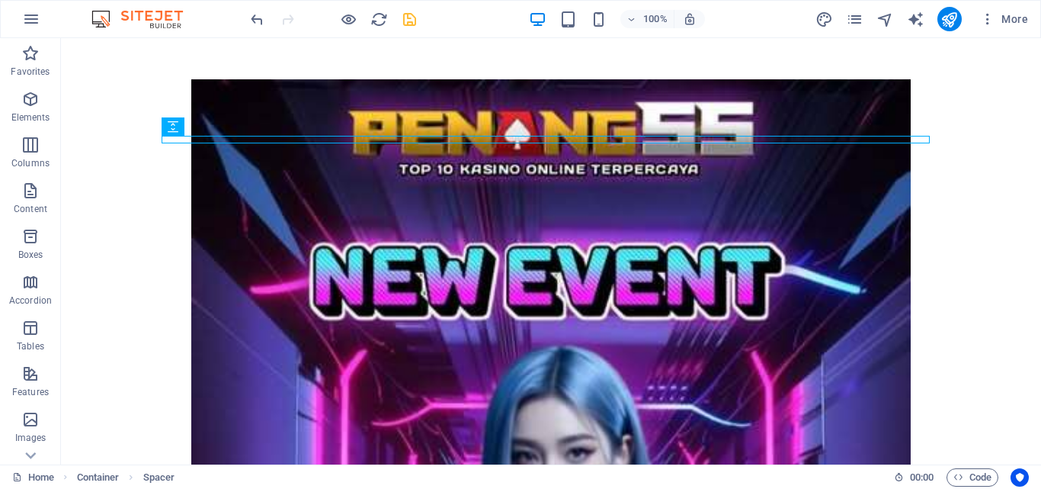
scroll to position [646, 0]
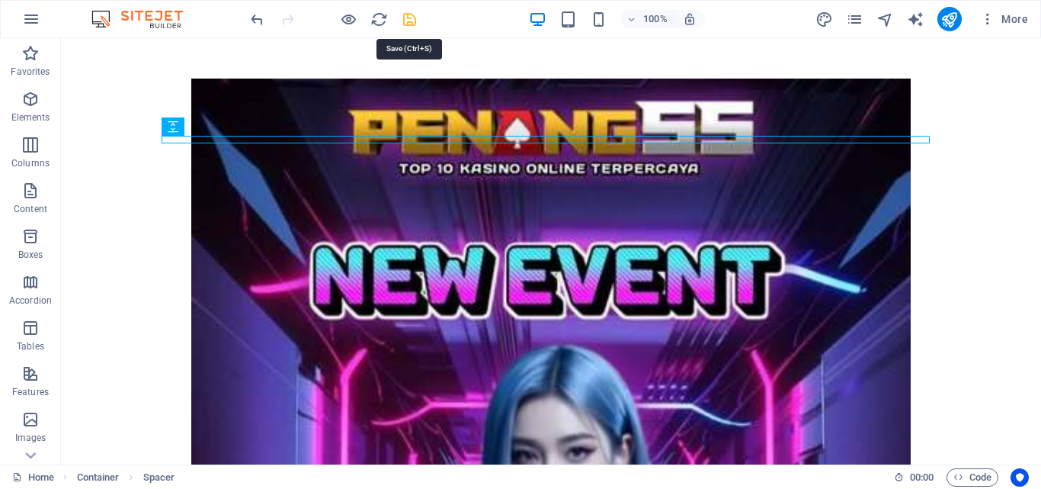
click at [406, 17] on icon "save" at bounding box center [410, 20] width 18 height 18
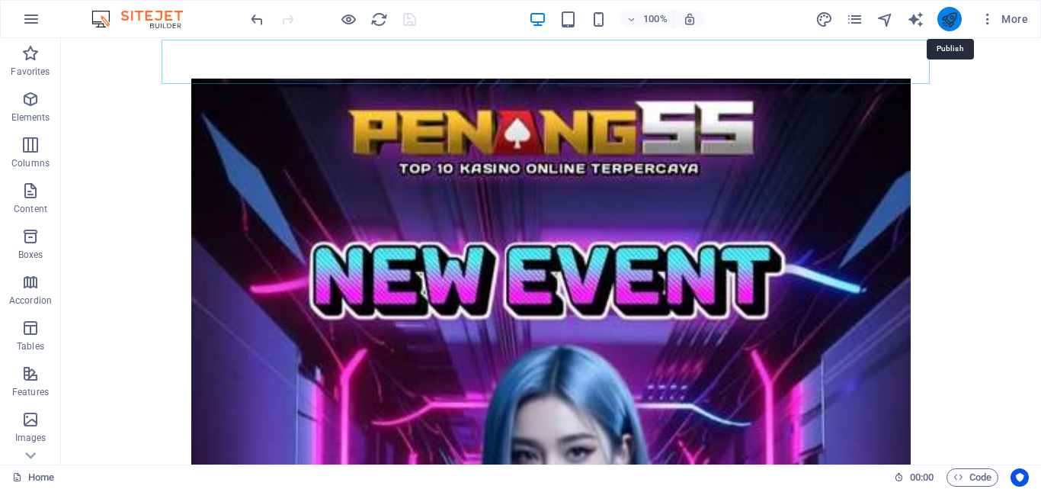
click at [944, 21] on icon "publish" at bounding box center [950, 20] width 18 height 18
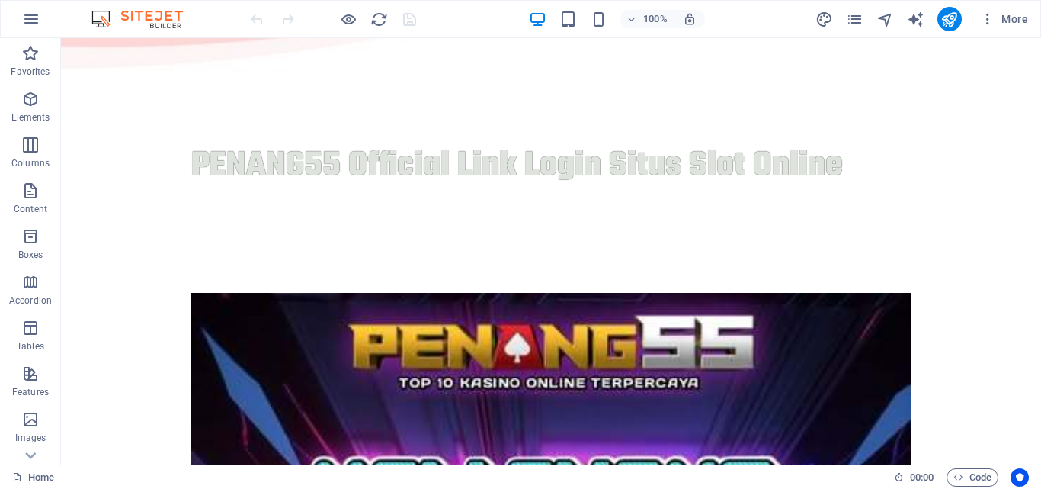
scroll to position [434, 0]
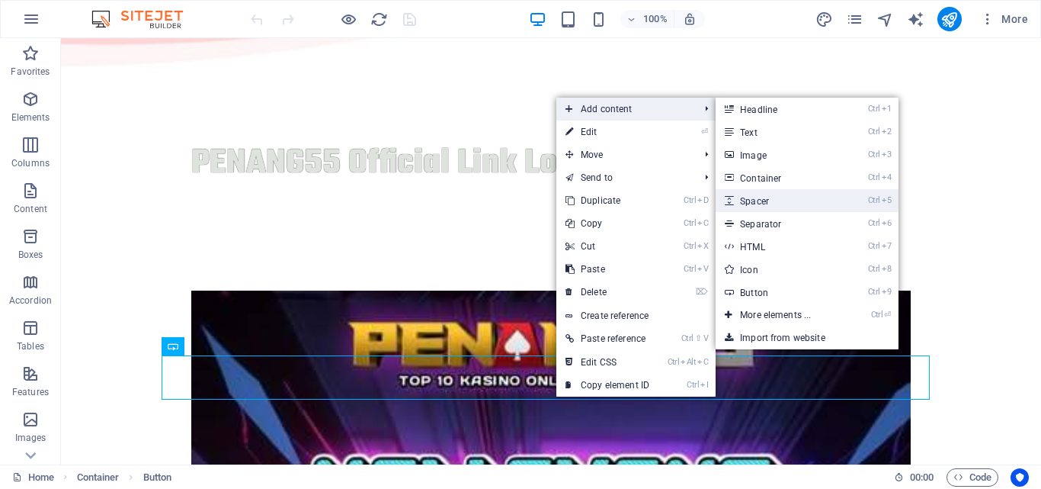
click at [752, 203] on link "Ctrl 5 Spacer" at bounding box center [779, 200] width 126 height 23
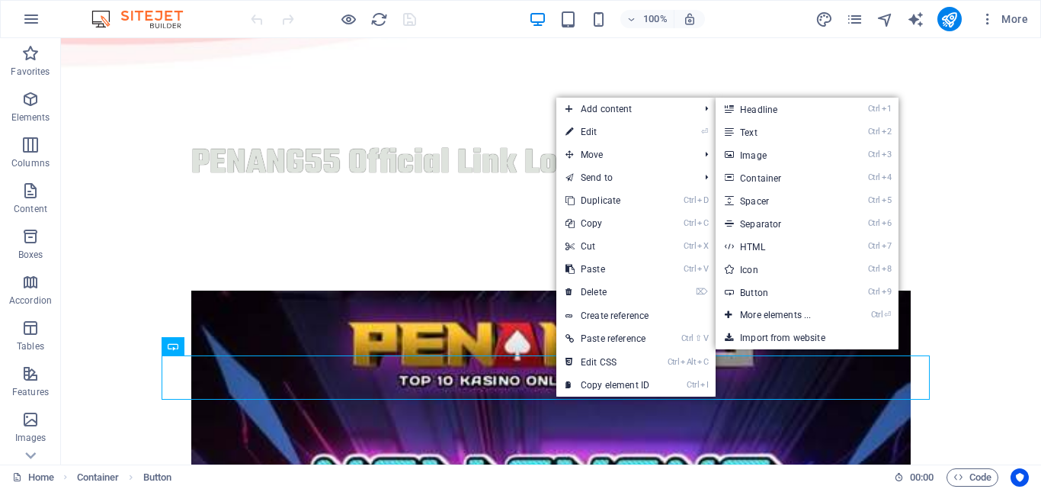
select select "px"
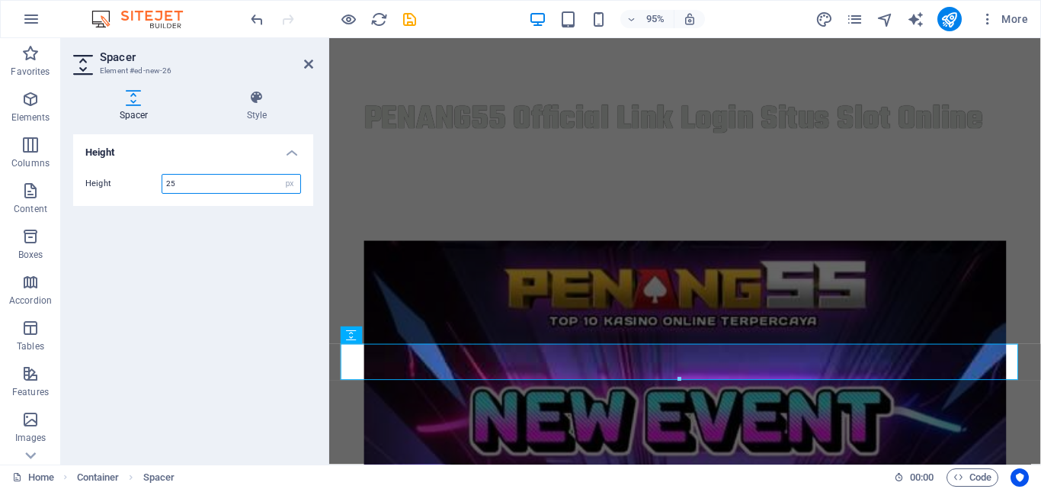
type input "25"
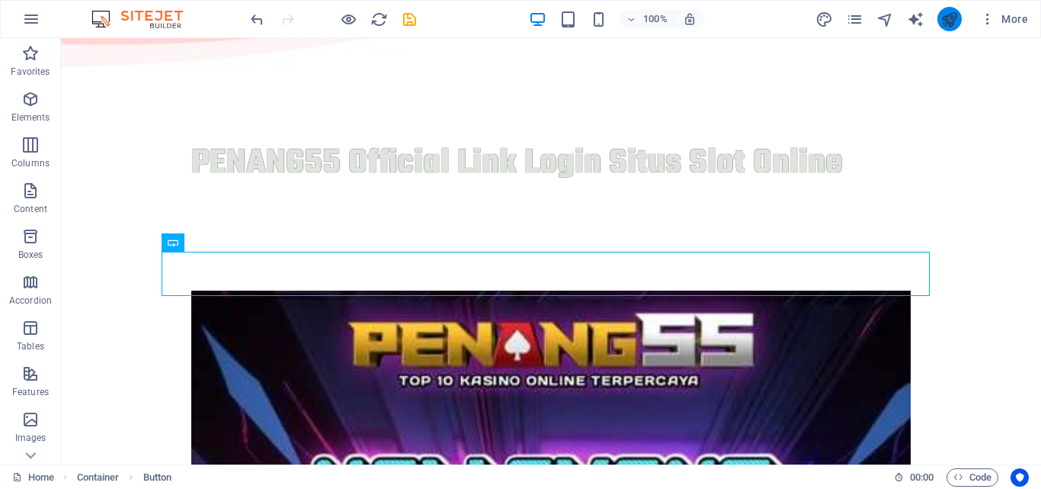
click at [938, 21] on button "publish" at bounding box center [950, 19] width 24 height 24
